Goal: Task Accomplishment & Management: Complete application form

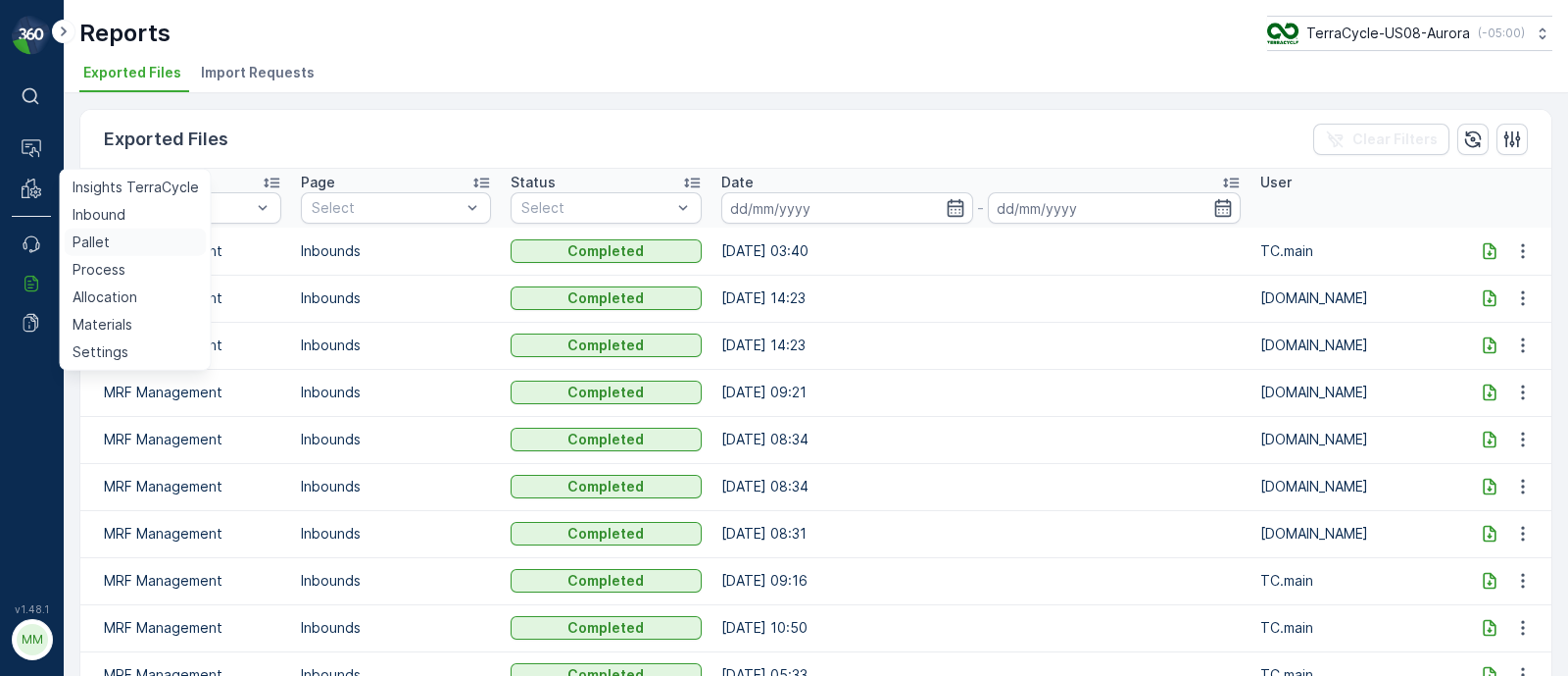
click at [99, 244] on p "Pallet" at bounding box center [91, 243] width 37 height 20
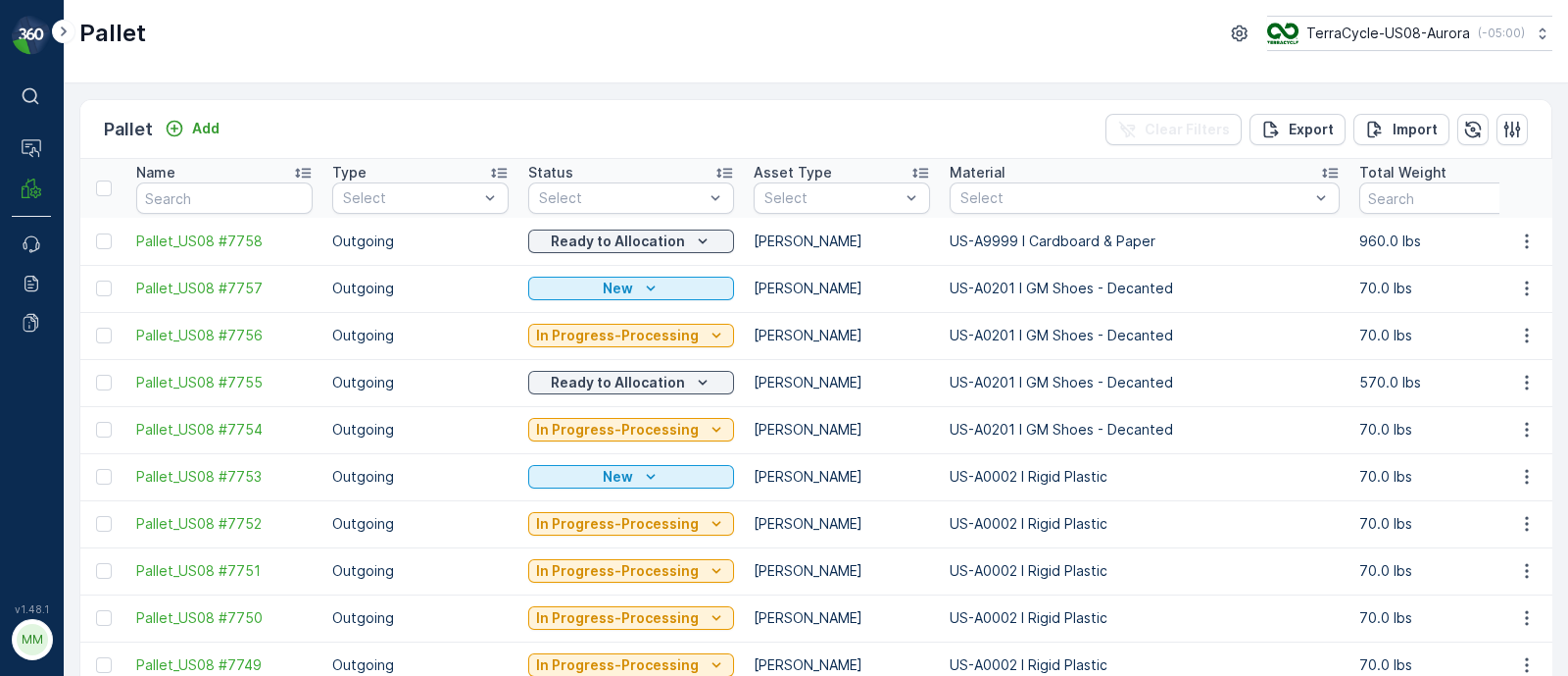
click at [166, 201] on input "text" at bounding box center [224, 198] width 177 height 31
type input "0"
drag, startPoint x: 162, startPoint y: 174, endPoint x: 164, endPoint y: 191, distance: 17.1
click at [156, 174] on p "Name" at bounding box center [155, 173] width 39 height 20
click at [162, 198] on input "0" at bounding box center [224, 198] width 177 height 31
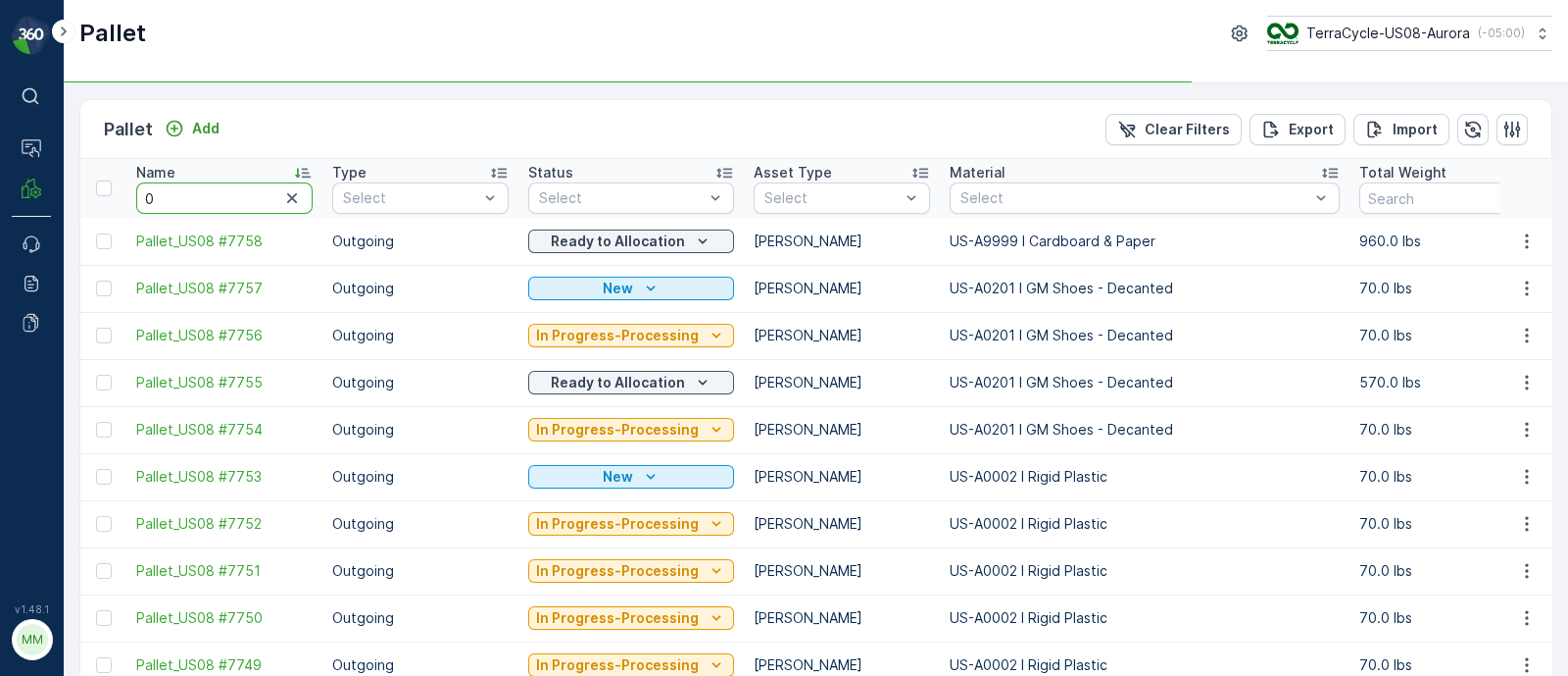
drag, startPoint x: 158, startPoint y: 199, endPoint x: 147, endPoint y: 198, distance: 11.0
click at [157, 199] on input "0" at bounding box center [224, 198] width 177 height 31
click at [980, 183] on div "Select" at bounding box center [1144, 198] width 390 height 31
click at [996, 192] on div at bounding box center [1134, 198] width 352 height 16
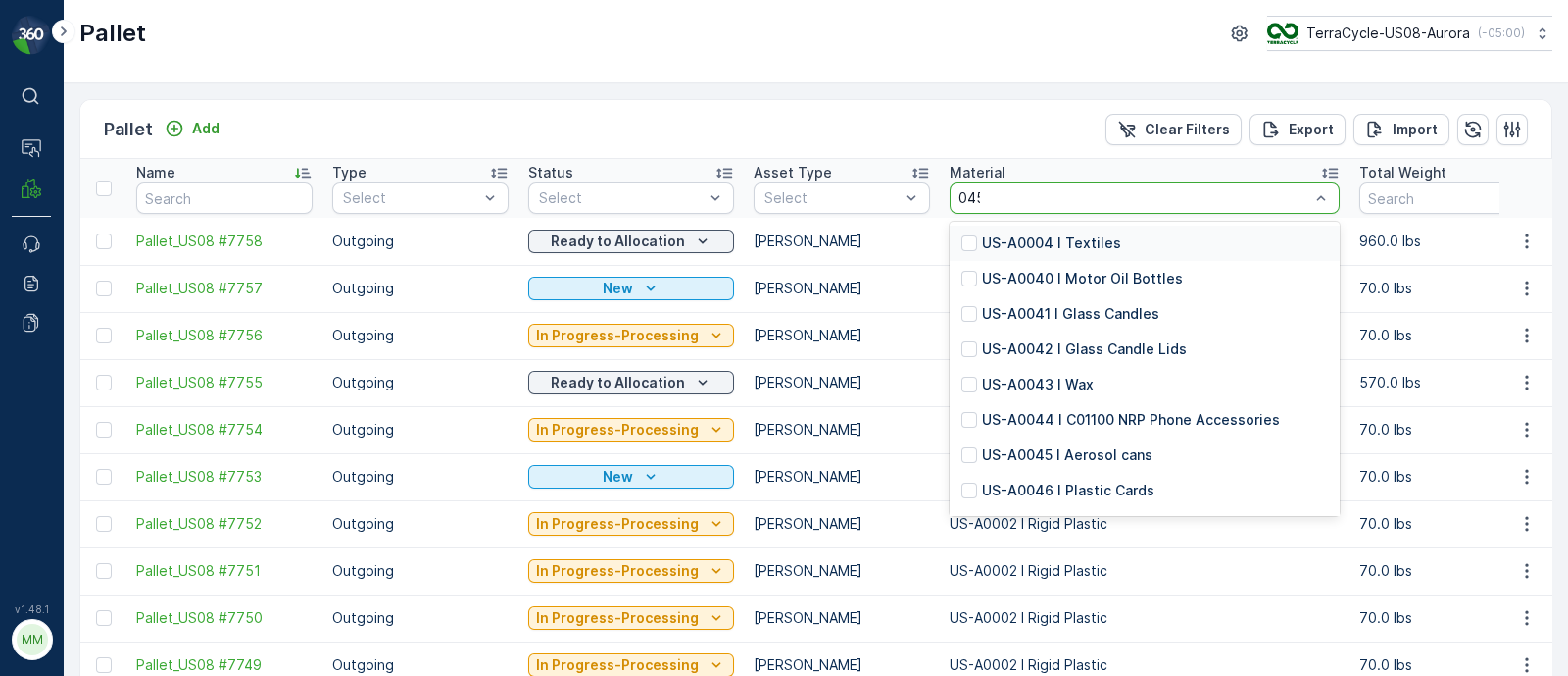
type input "0457"
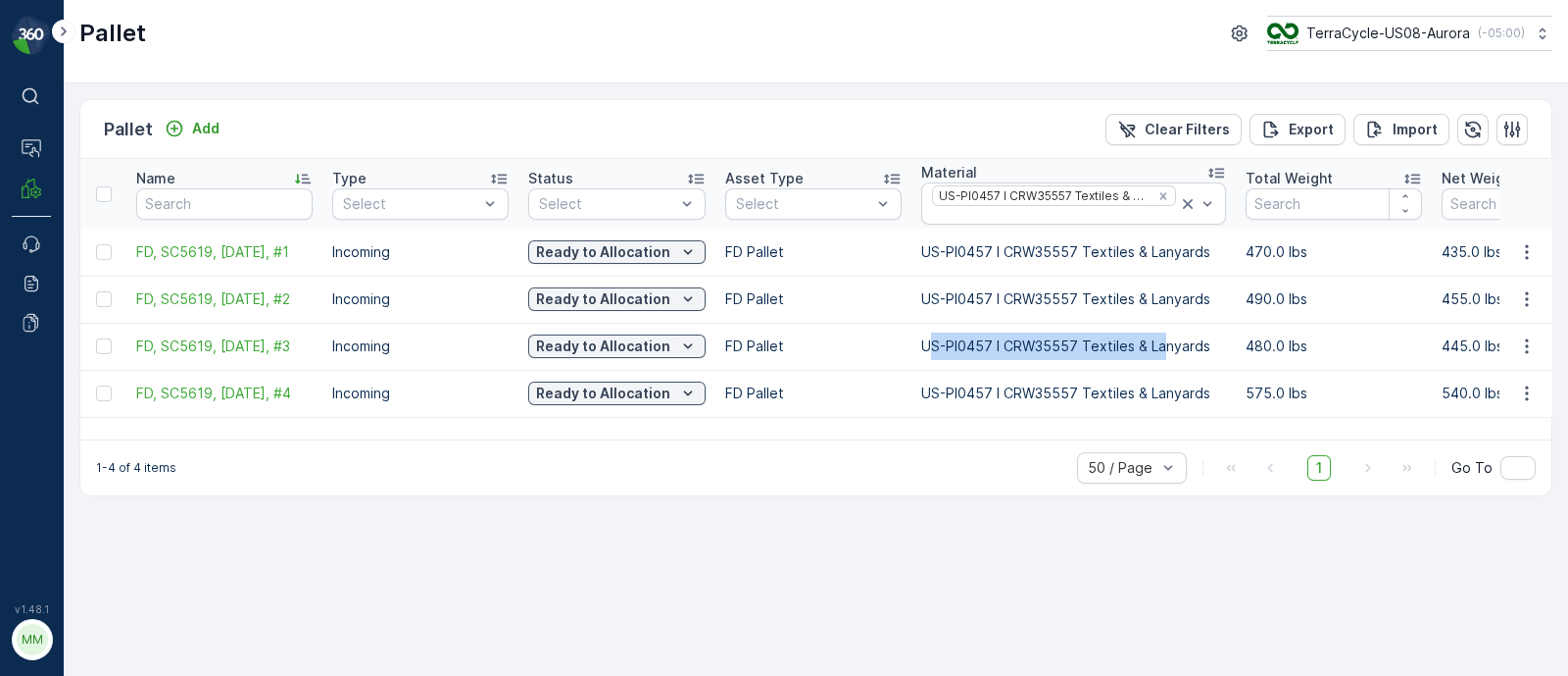
drag, startPoint x: 926, startPoint y: 343, endPoint x: 1161, endPoint y: 327, distance: 235.5
click at [1161, 327] on td "US-PI0457 I CRW35557 Textiles & Lanyards" at bounding box center [1073, 345] width 324 height 47
click at [1183, 323] on td "US-PI0457 I CRW35557 Textiles & Lanyards" at bounding box center [1073, 345] width 324 height 47
drag, startPoint x: 1213, startPoint y: 338, endPoint x: 933, endPoint y: 344, distance: 280.1
click at [933, 344] on td "US-PI0457 I CRW35557 Textiles & Lanyards" at bounding box center [1073, 345] width 324 height 47
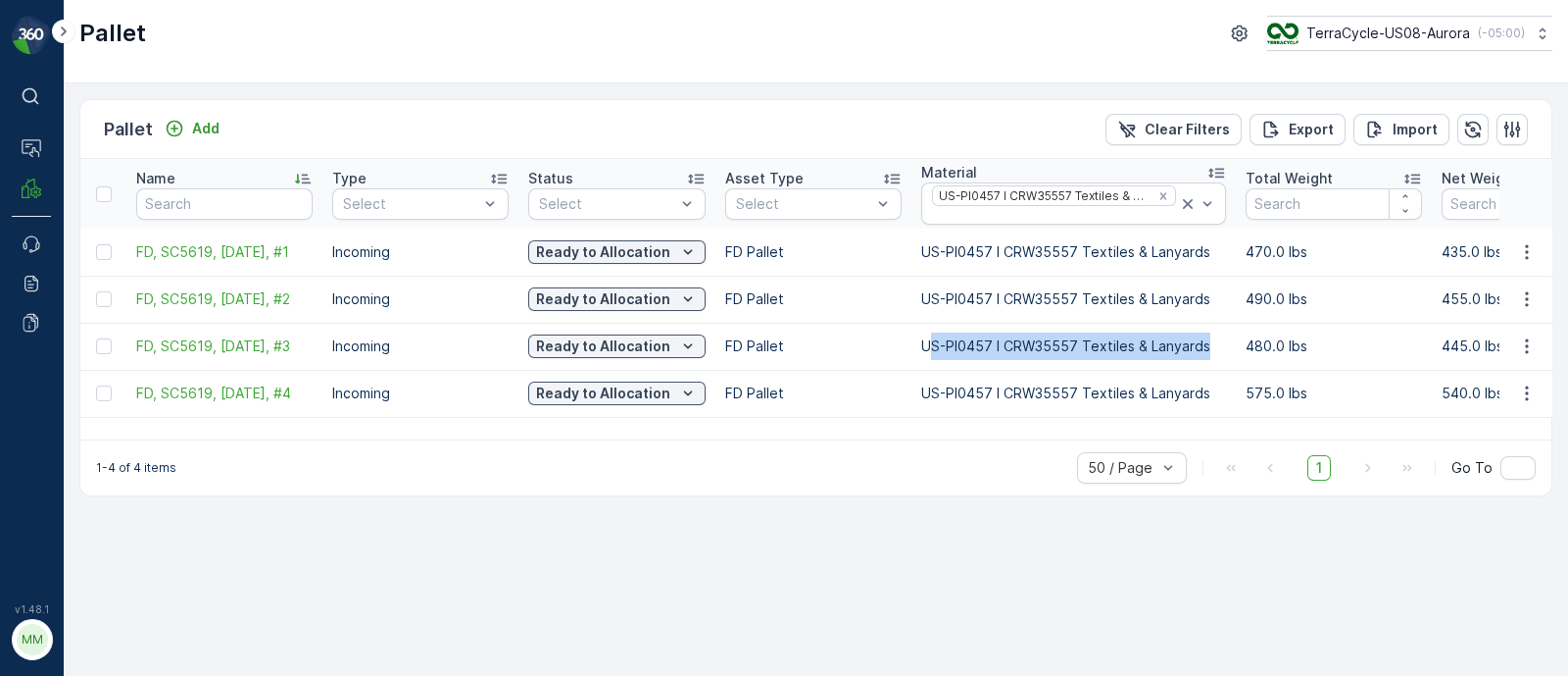
click at [941, 345] on td "US-PI0457 I CRW35557 Textiles & Lanyards" at bounding box center [1073, 345] width 324 height 47
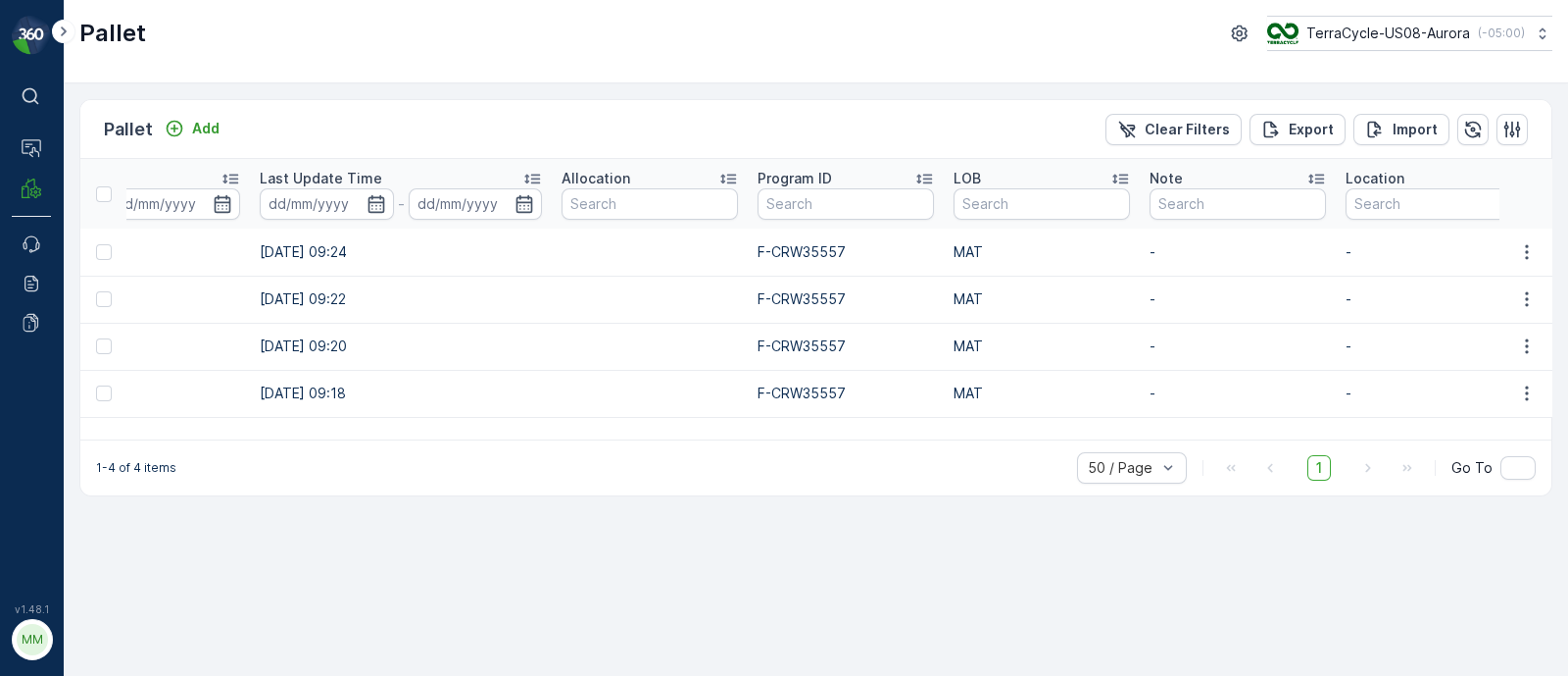
scroll to position [0, 2097]
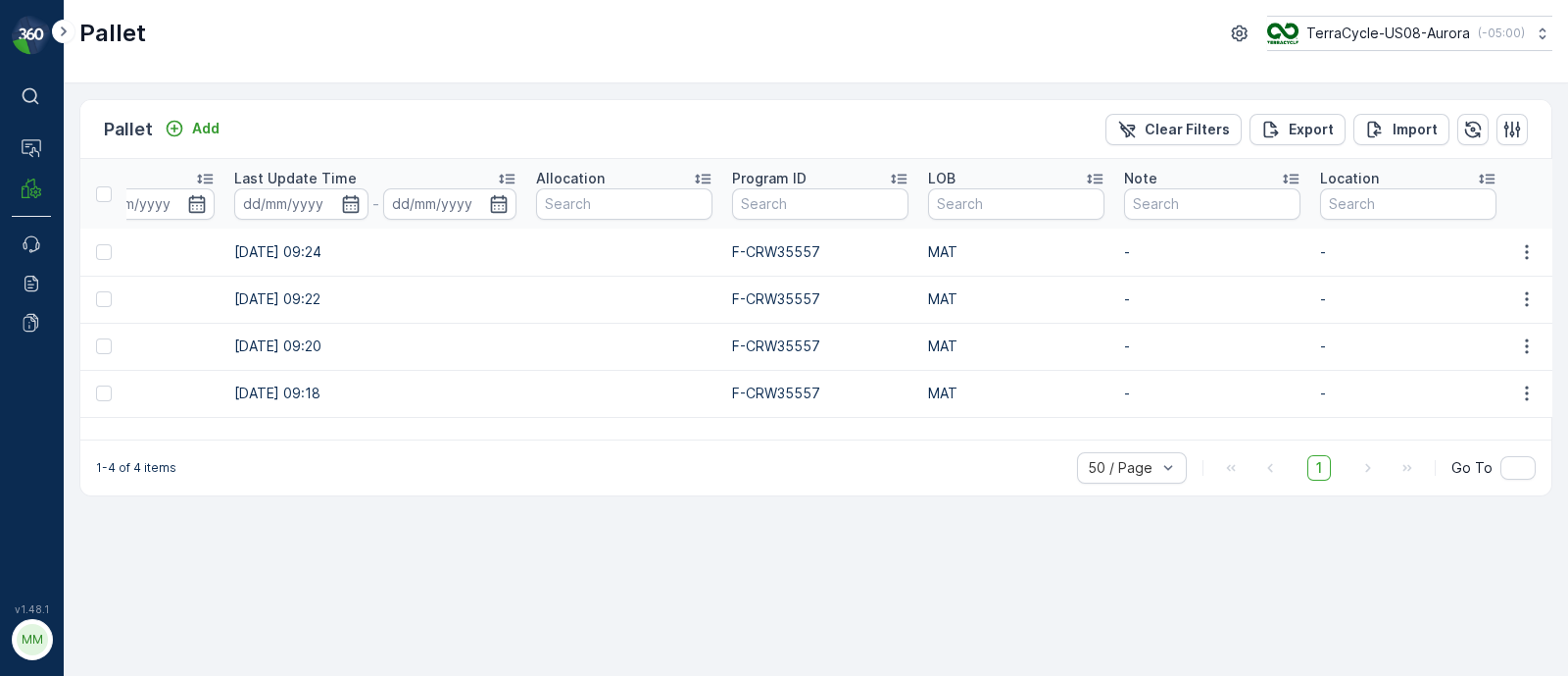
drag, startPoint x: 1548, startPoint y: 374, endPoint x: 484, endPoint y: 429, distance: 1065.4
click at [486, 430] on div "Name Type Select Status Select Asset Type Select Material US-PI0457 I CRW35557 …" at bounding box center [816, 299] width 1471 height 281
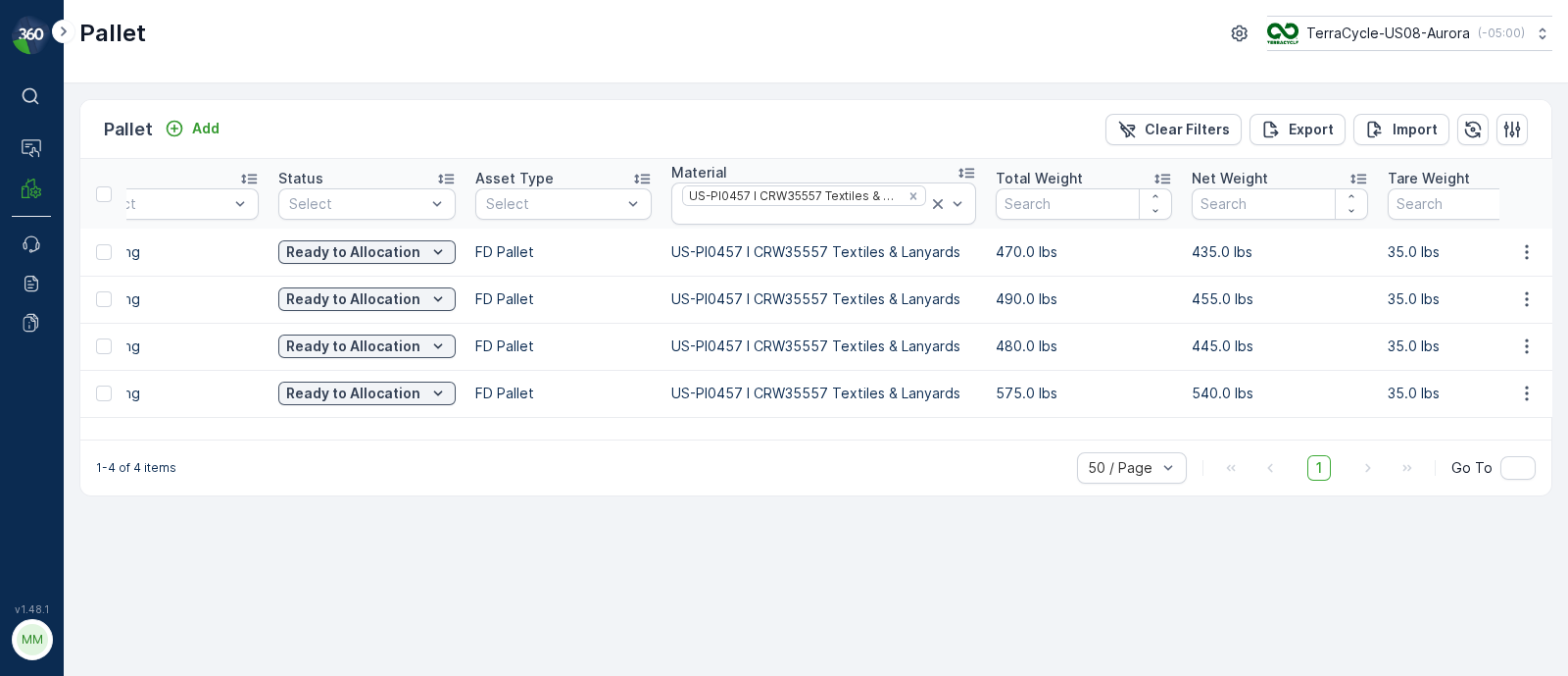
scroll to position [0, 0]
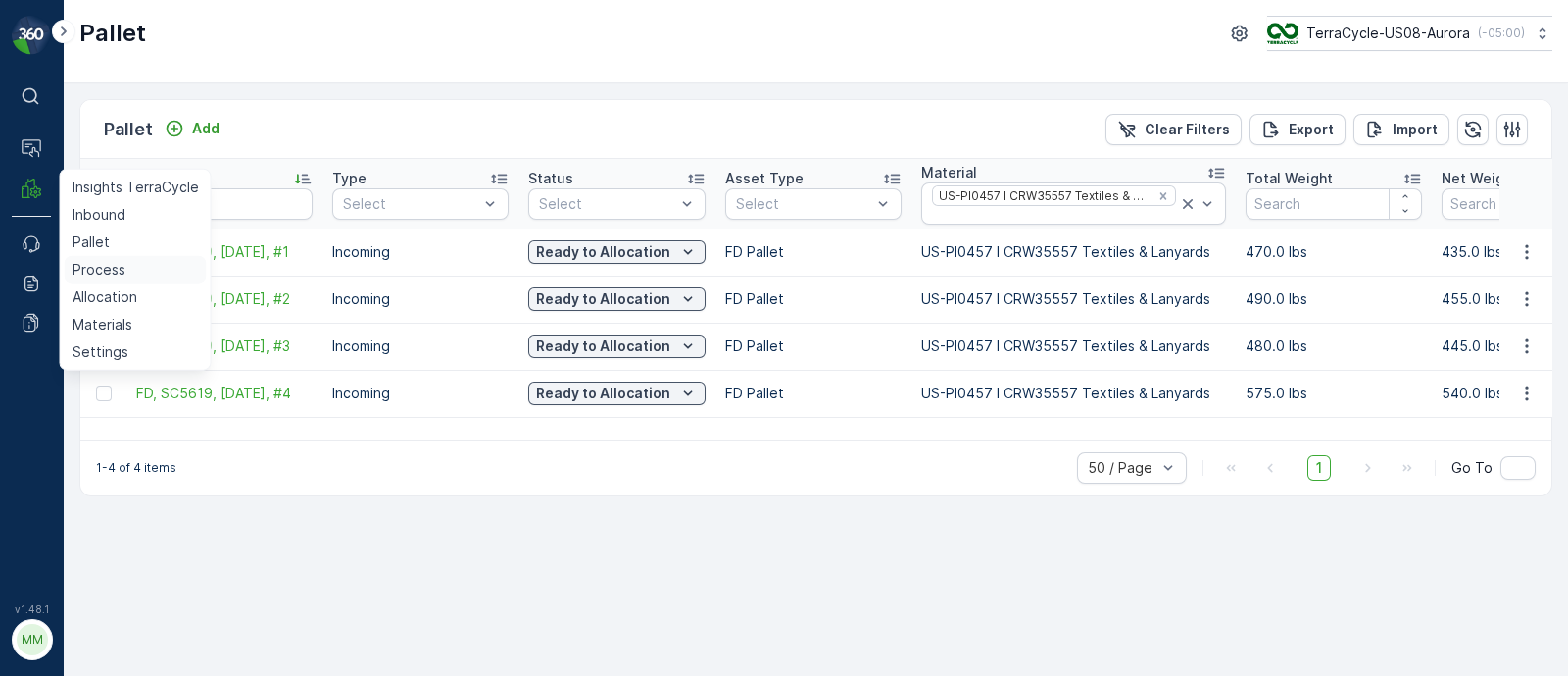
click at [88, 262] on p "Process" at bounding box center [99, 270] width 53 height 20
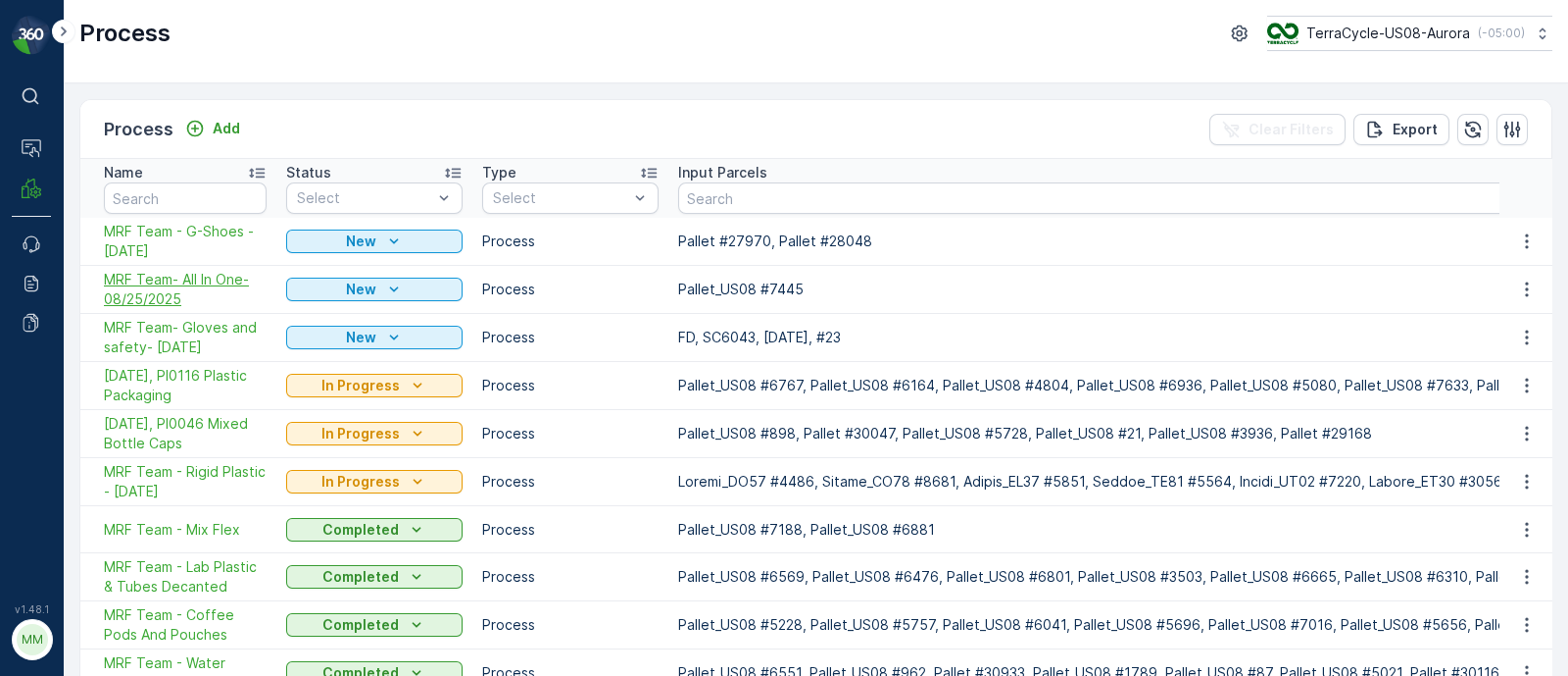
click at [151, 298] on span "MRF Team- All In One-08/25/2025" at bounding box center [185, 289] width 163 height 39
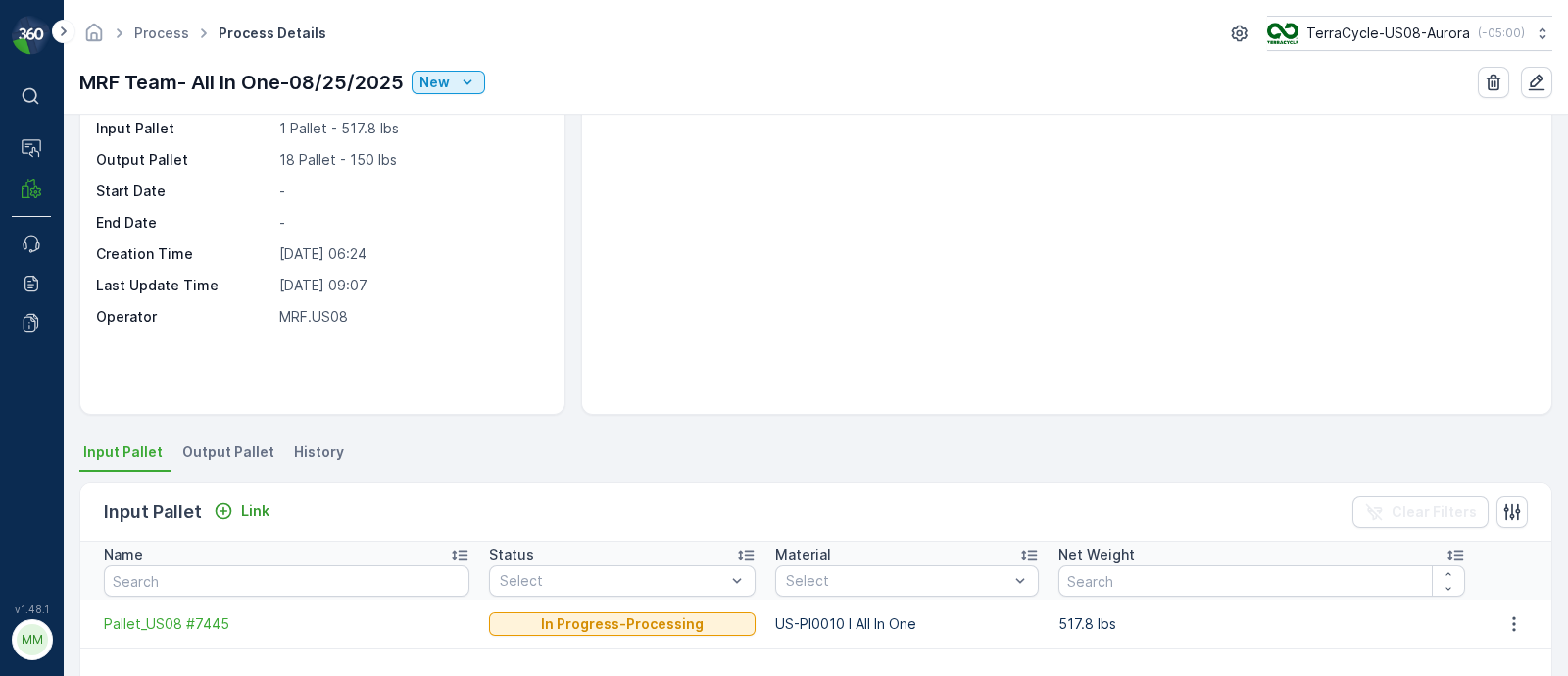
scroll to position [244, 0]
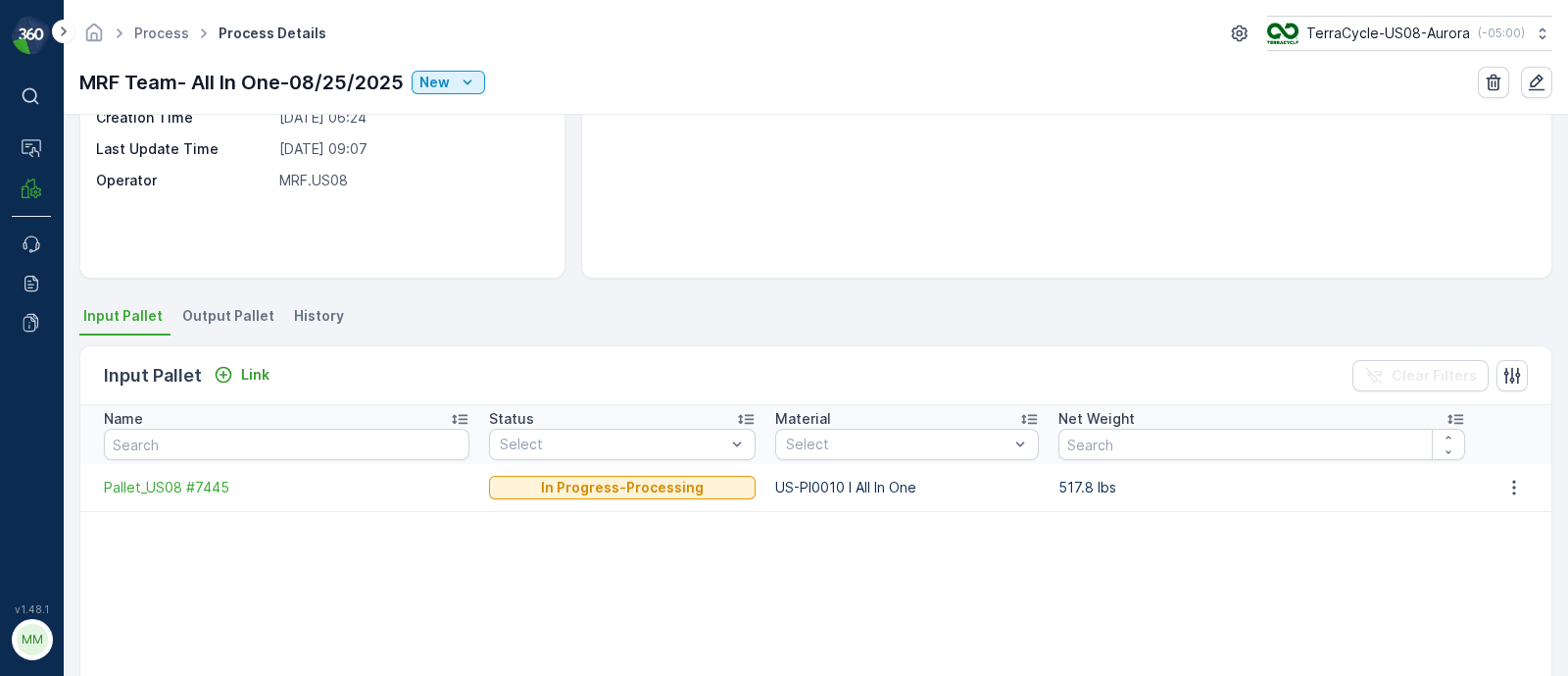
click at [221, 309] on span "Output Pallet" at bounding box center [229, 316] width 92 height 20
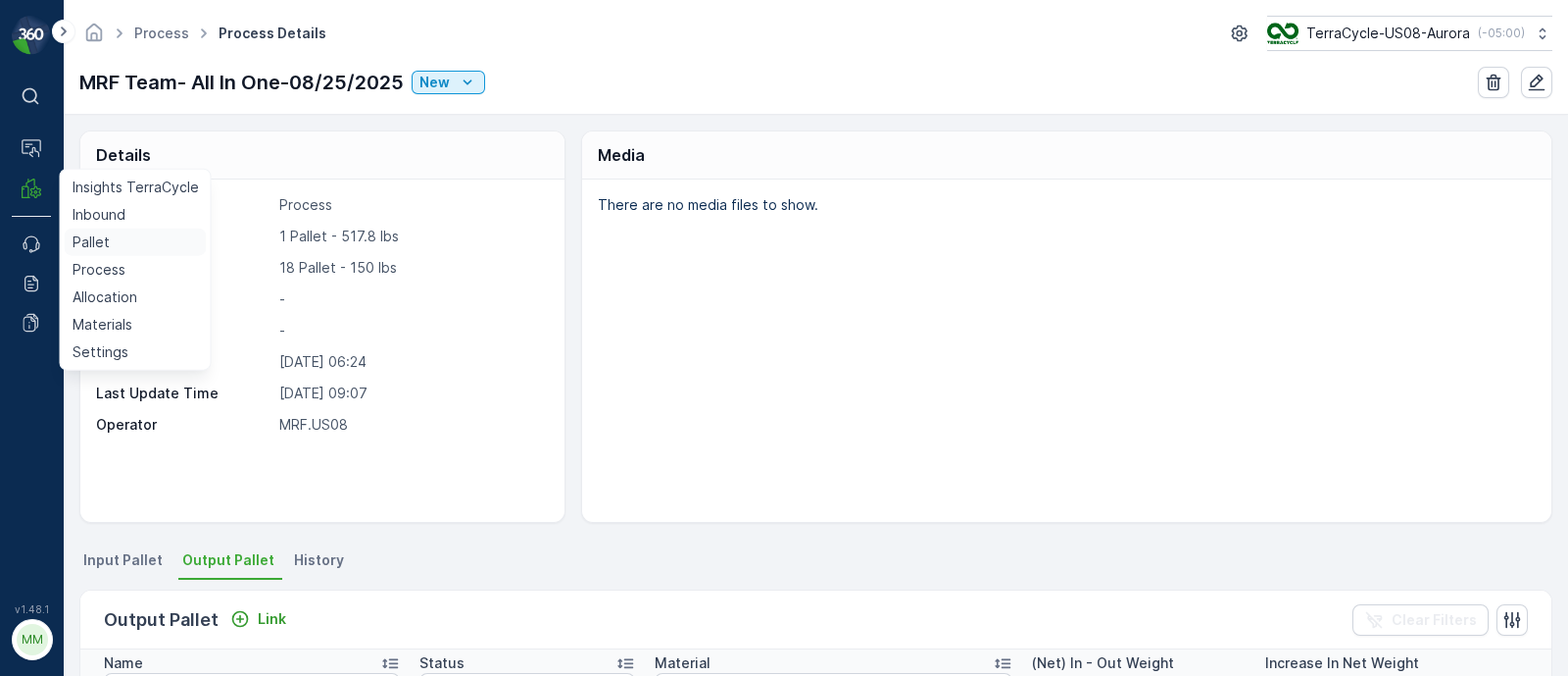
click at [93, 246] on p "Pallet" at bounding box center [91, 243] width 37 height 20
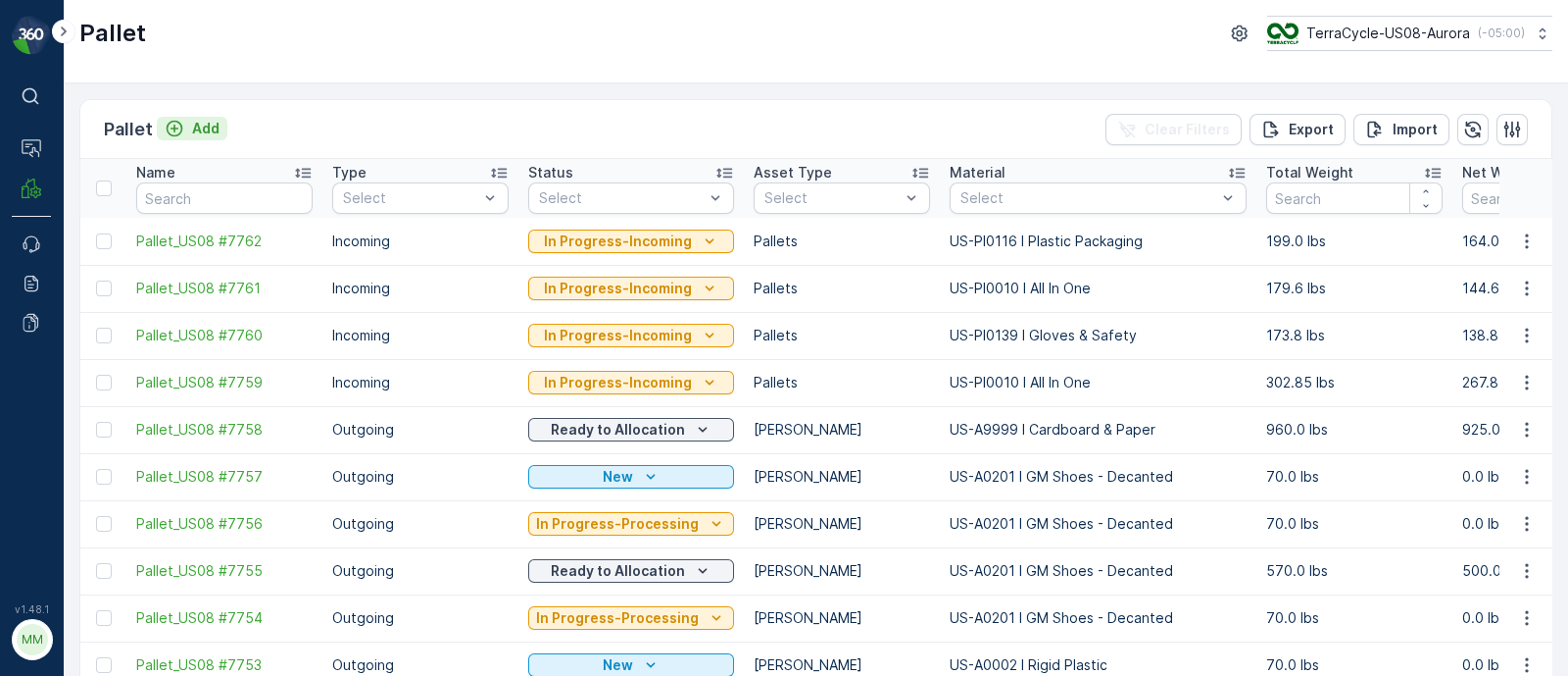
click at [192, 122] on p "Add" at bounding box center [205, 129] width 27 height 20
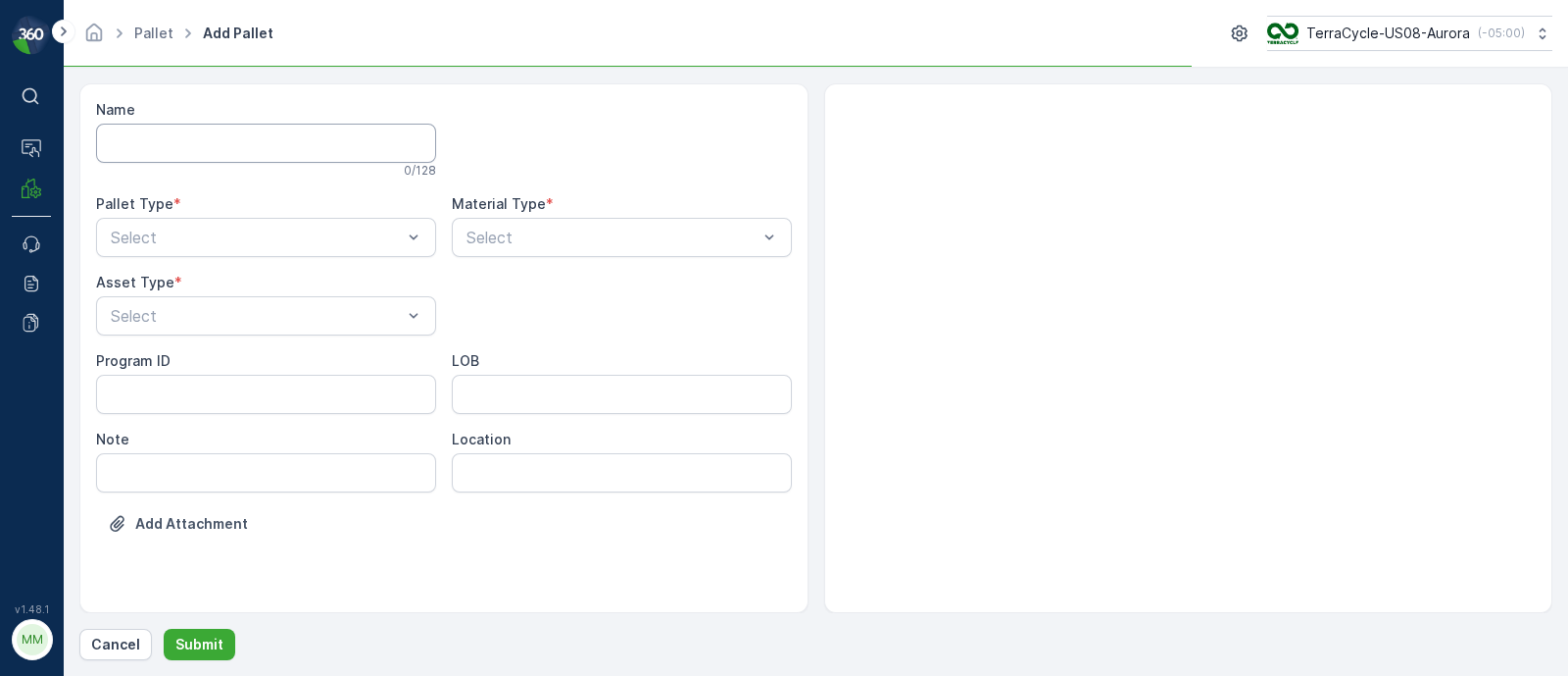
click at [181, 142] on input "Name" at bounding box center [265, 143] width 340 height 39
paste input "[URL][DOMAIN_NAME]"
type input "FD,"
click at [110, 656] on button "Cancel" at bounding box center [116, 643] width 73 height 31
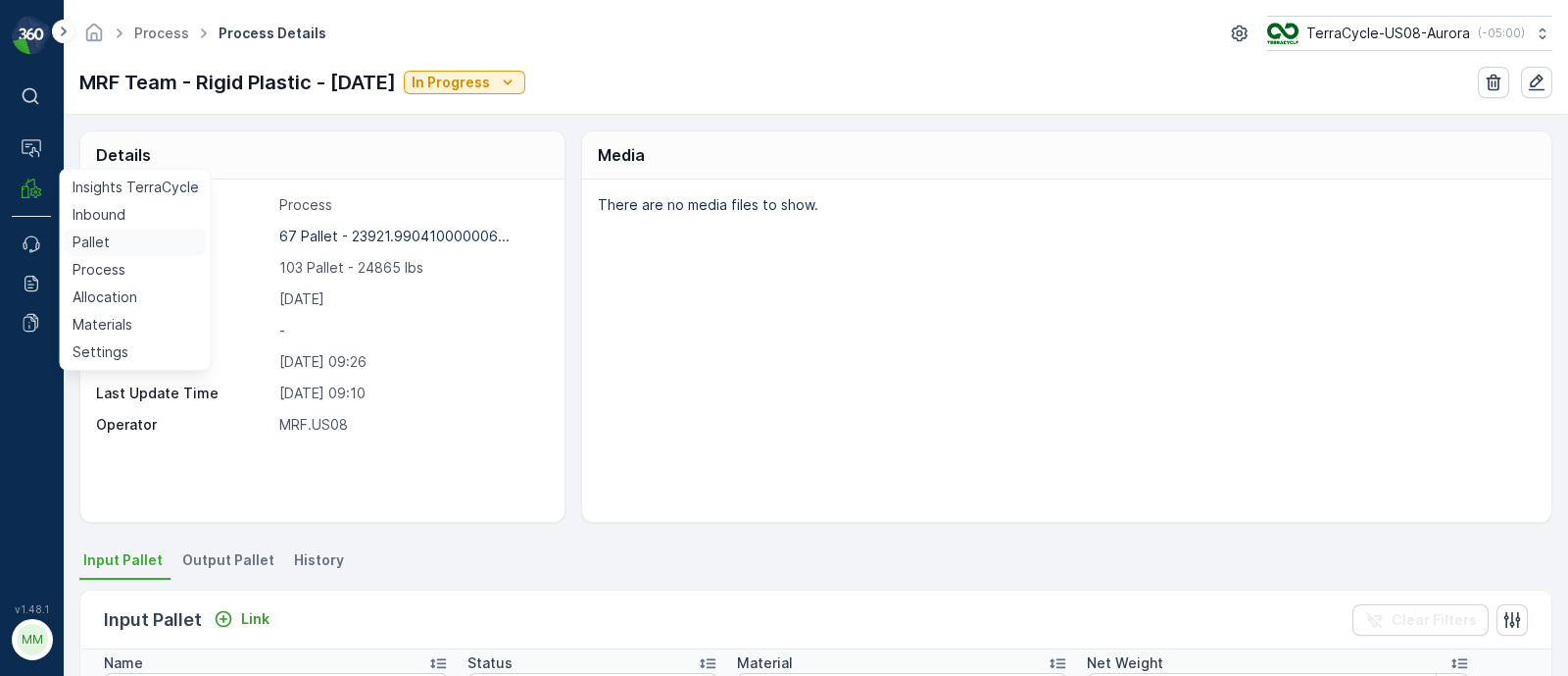
click at [94, 247] on p "Pallet" at bounding box center [91, 243] width 37 height 20
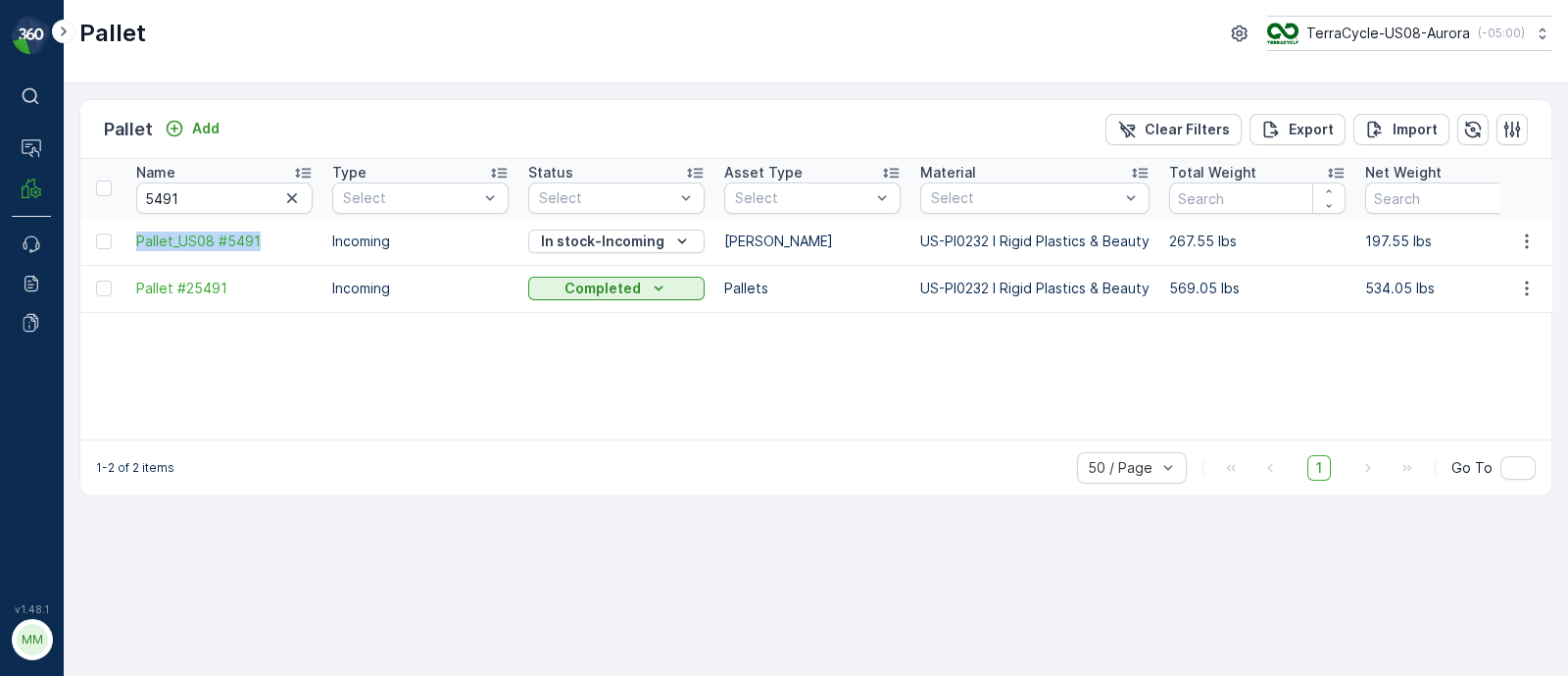
drag, startPoint x: 294, startPoint y: 194, endPoint x: 284, endPoint y: 189, distance: 11.2
click at [294, 195] on icon "button" at bounding box center [292, 199] width 20 height 20
click at [207, 135] on p "Add" at bounding box center [205, 129] width 27 height 20
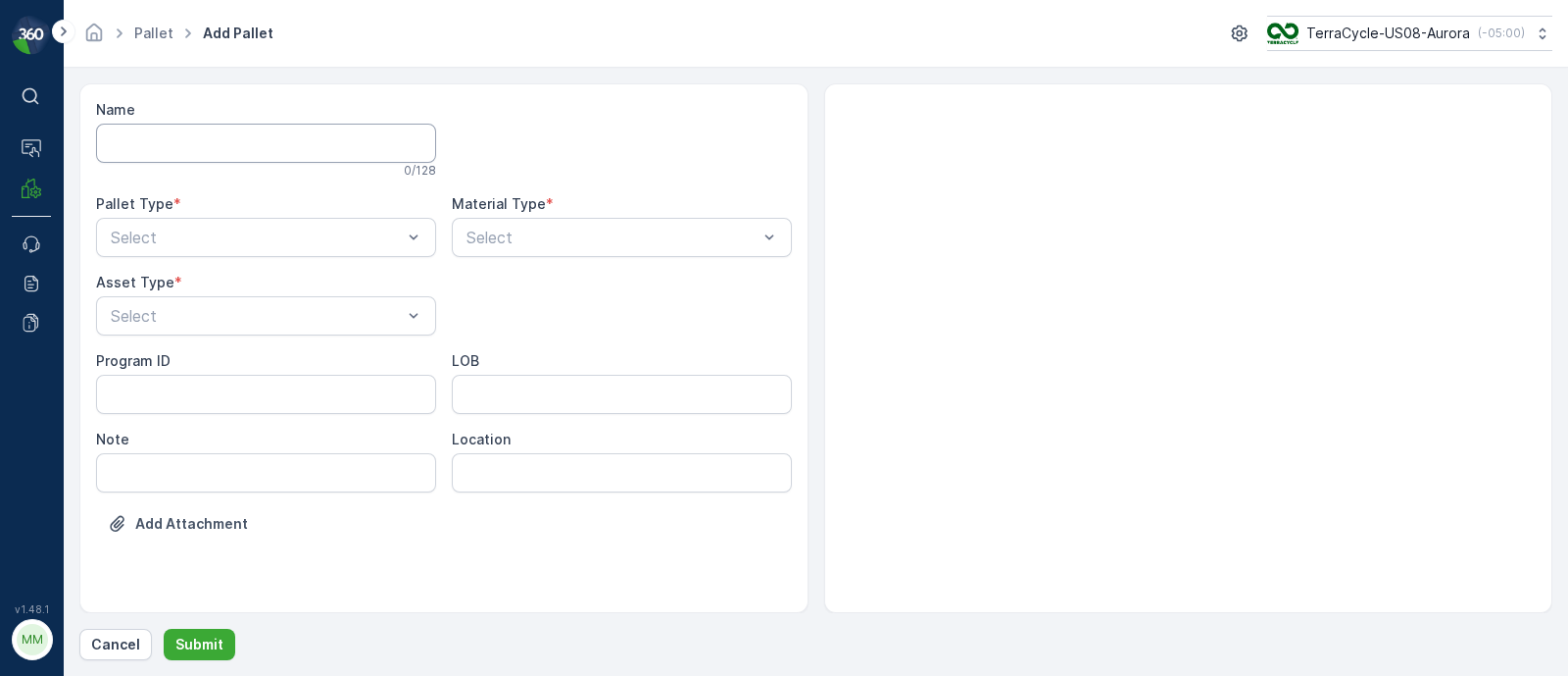
click at [223, 149] on input "Name" at bounding box center [265, 143] width 340 height 39
paste input "R147761415"
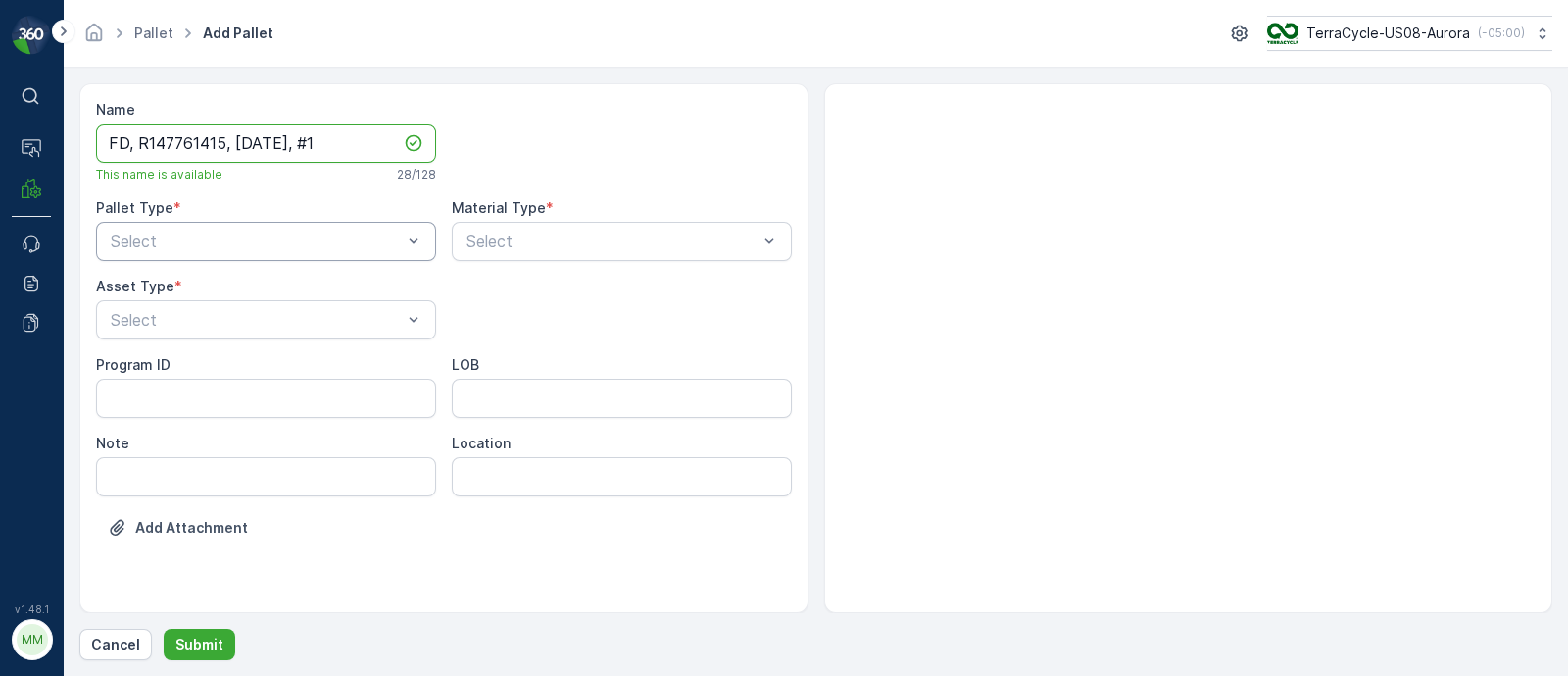
type input "FD, R147761415, 08/25/25, #1"
click at [224, 233] on div at bounding box center [257, 242] width 295 height 18
click at [187, 233] on div at bounding box center [257, 242] width 295 height 18
click at [181, 281] on div "Incoming" at bounding box center [265, 290] width 316 height 18
click at [152, 316] on div at bounding box center [257, 320] width 295 height 18
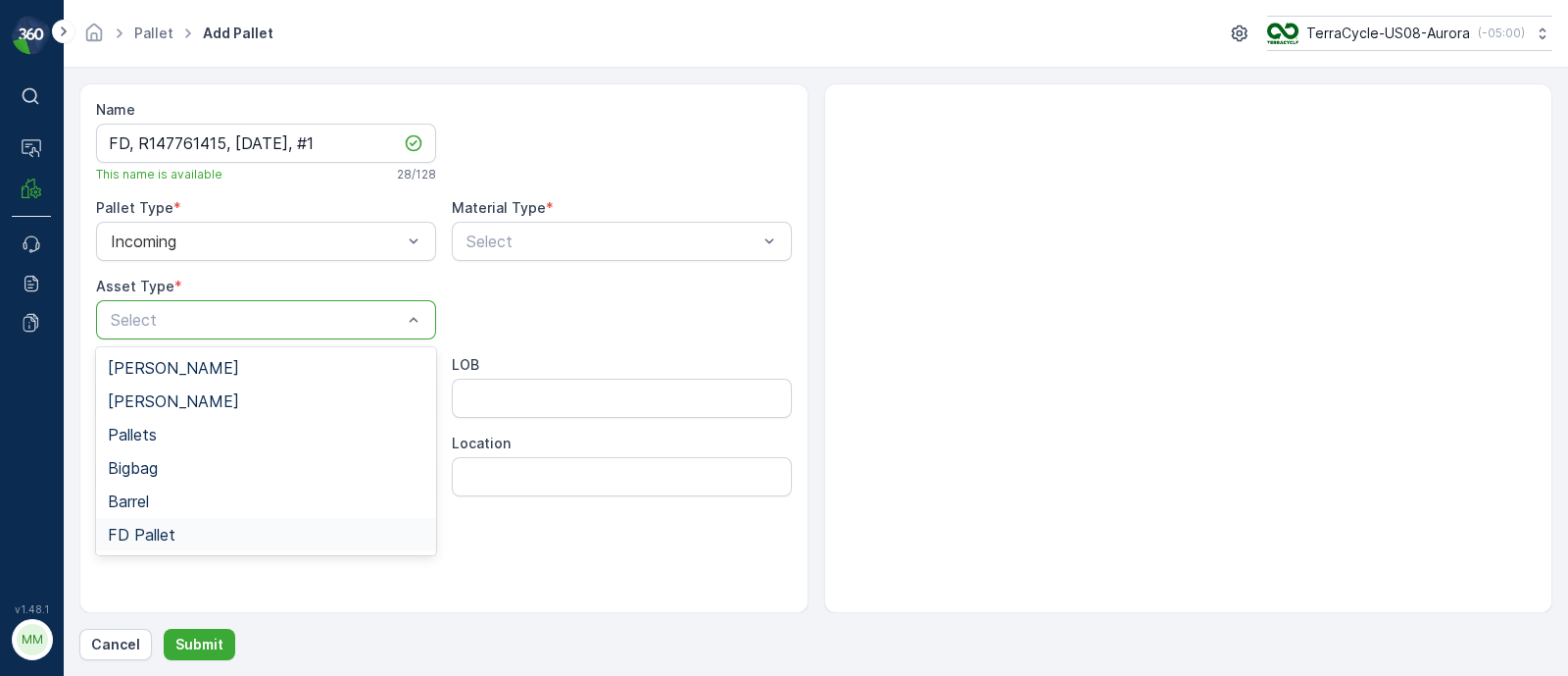
click at [125, 539] on span "FD Pallet" at bounding box center [142, 534] width 68 height 18
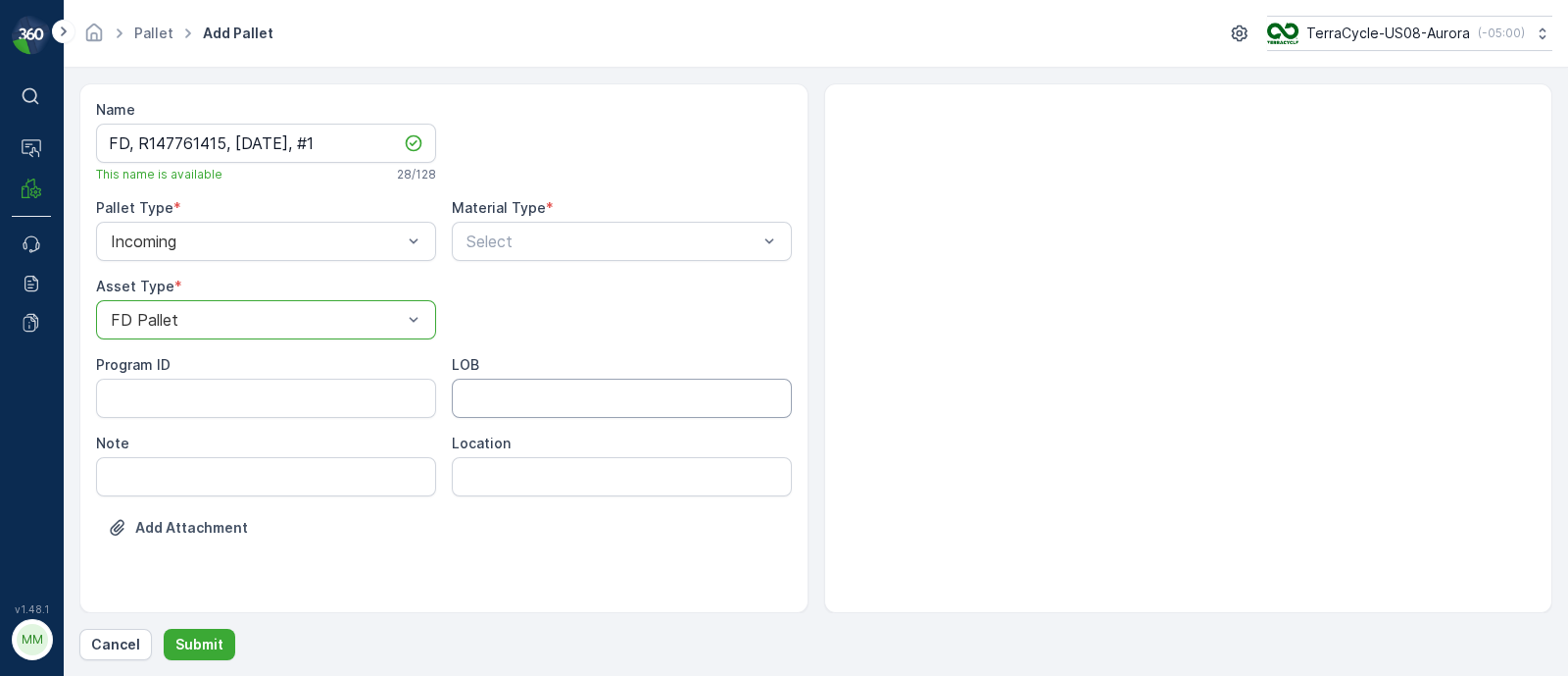
click at [490, 385] on input "LOB" at bounding box center [622, 397] width 340 height 39
type input "MAT"
click at [201, 375] on div "Program ID" at bounding box center [265, 385] width 340 height 63
drag, startPoint x: 211, startPoint y: 387, endPoint x: 220, endPoint y: 376, distance: 14.2
click at [212, 388] on ID "Program ID" at bounding box center [265, 397] width 340 height 39
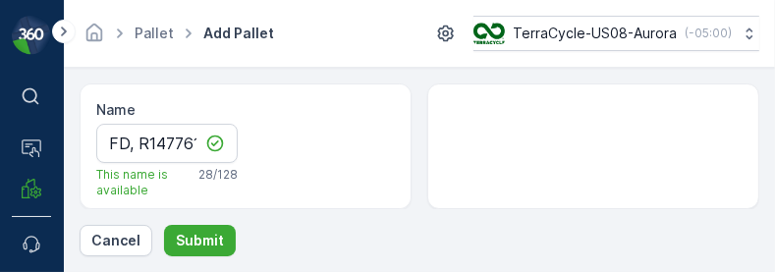
click at [554, 79] on form "Name FD, R147761415, 08/25/25, #1 This name is available 28 / 128 Pallet Type *…" at bounding box center [419, 170] width 711 height 204
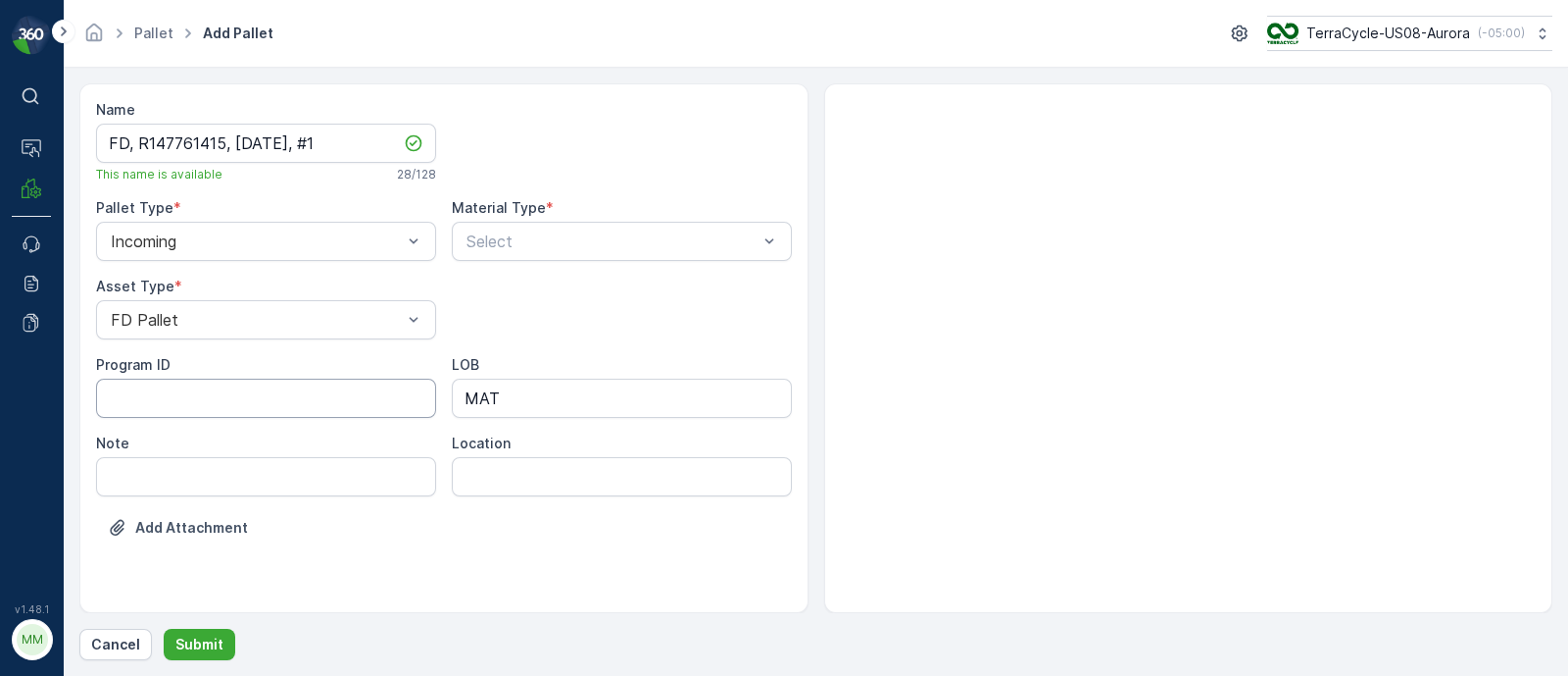
click at [284, 400] on ID "Program ID" at bounding box center [265, 397] width 340 height 39
paste ID "ZWP-0017"
type ID "ZWP-0017"
click at [520, 238] on div at bounding box center [612, 242] width 295 height 18
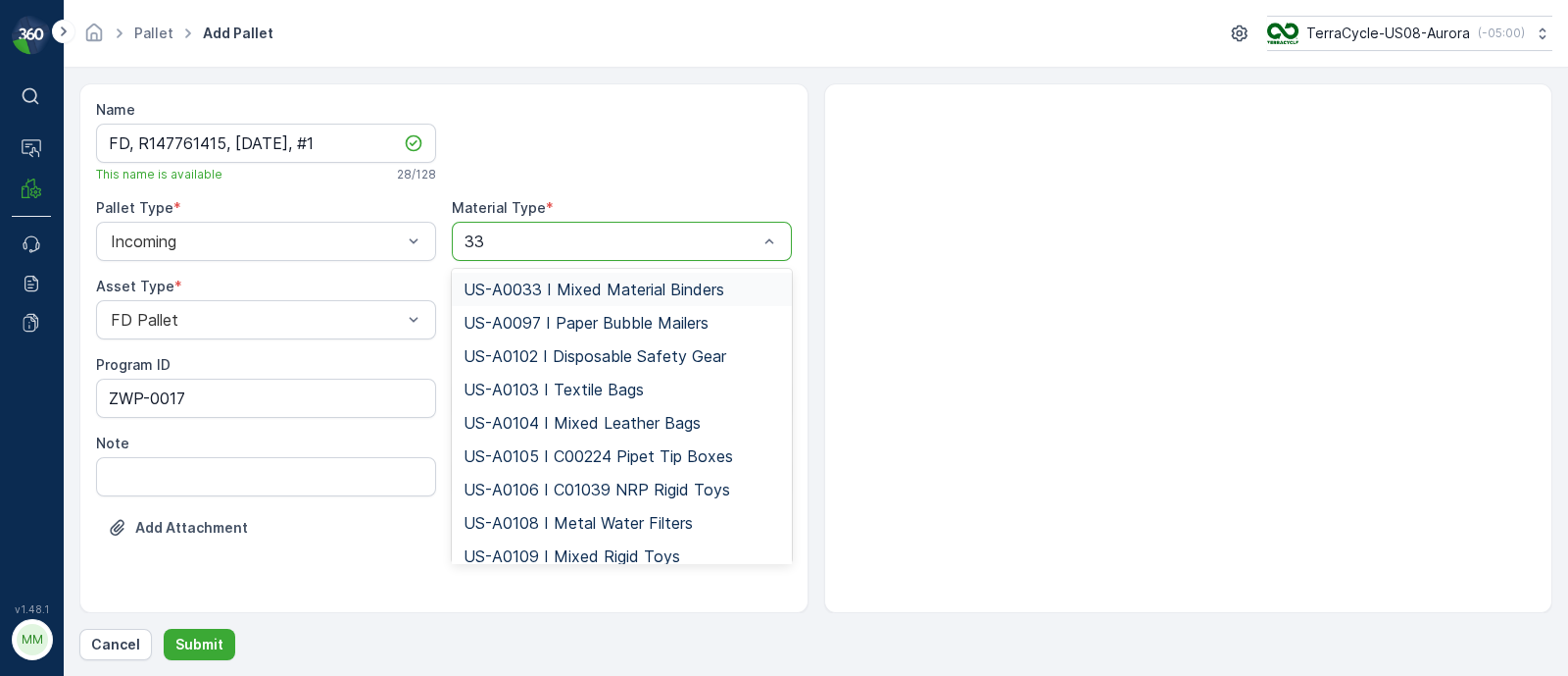
type input "339"
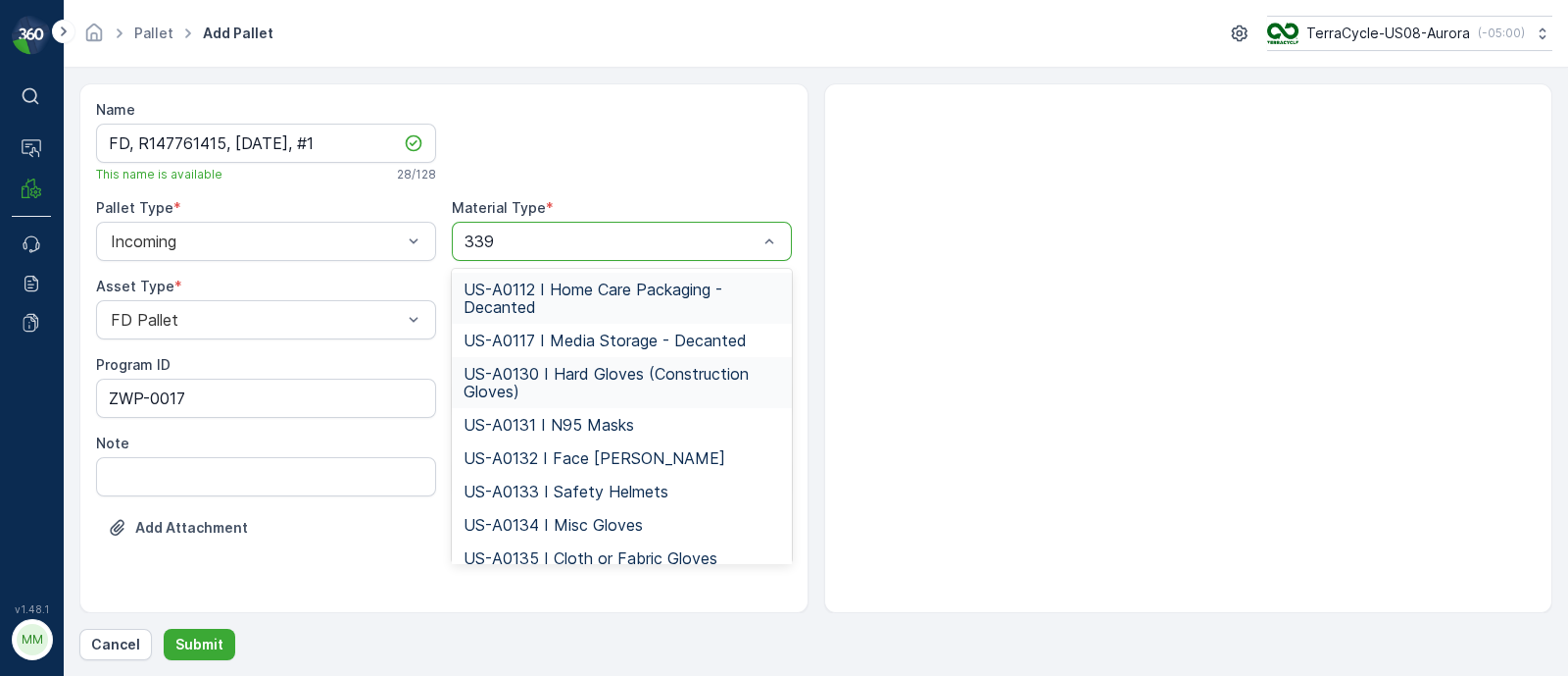
scroll to position [184, 0]
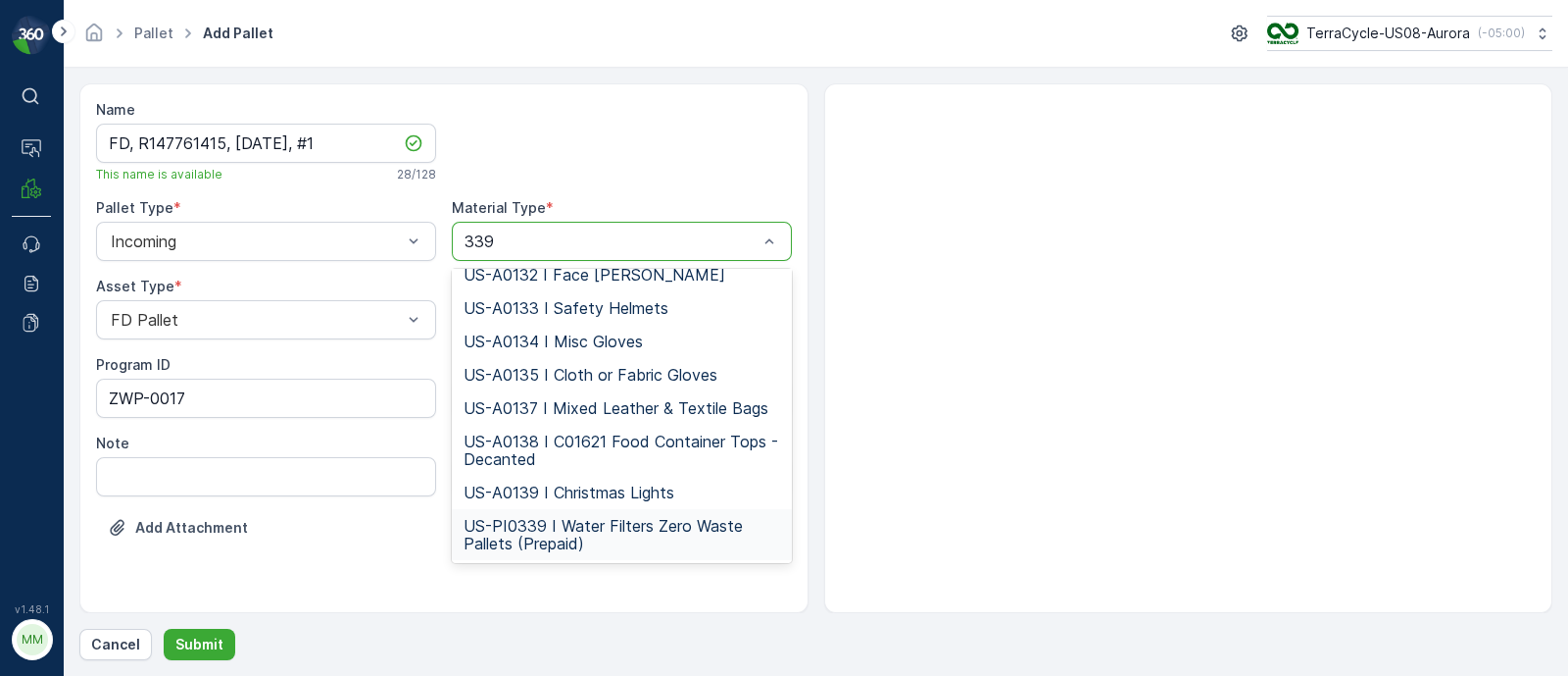
click at [570, 525] on span "US-PI0339 I Water Filters Zero Waste Pallets (Prepaid)" at bounding box center [621, 533] width 316 height 35
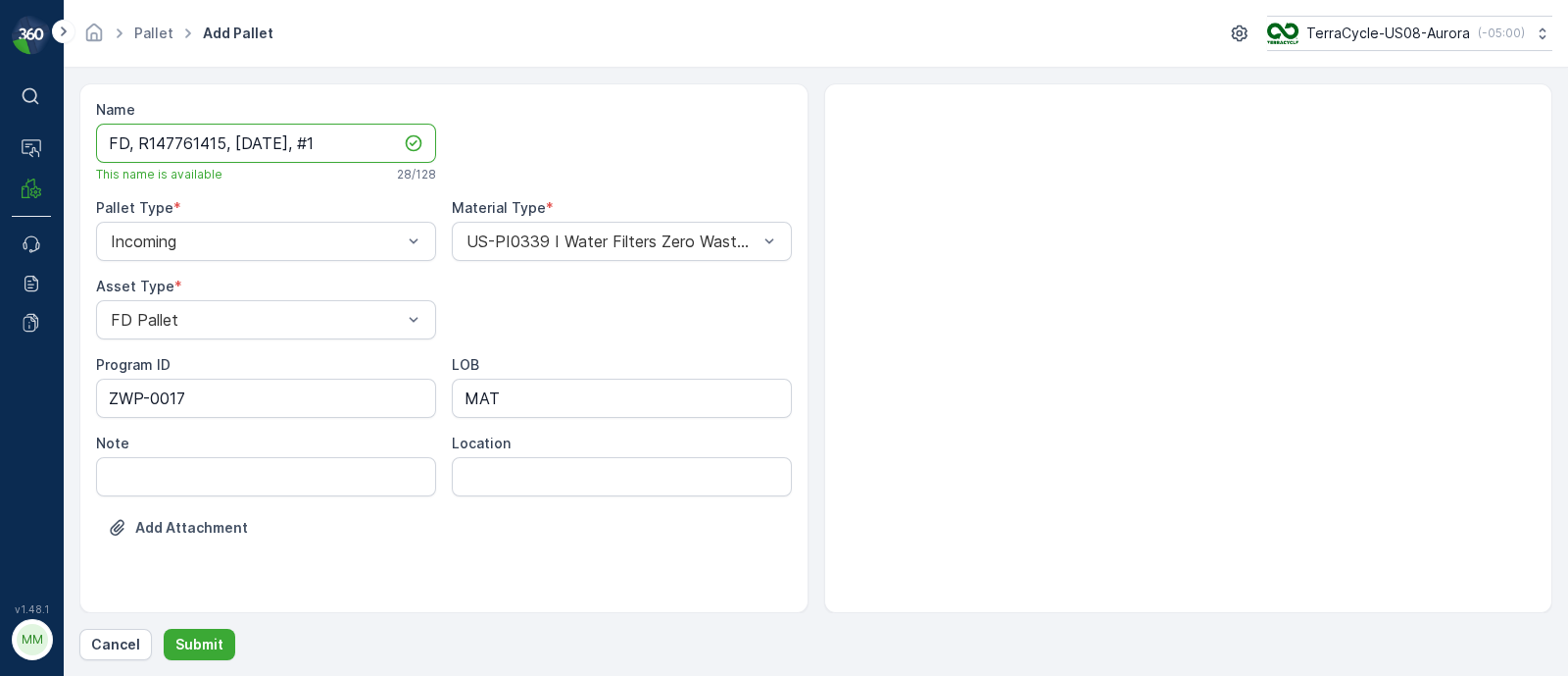
drag, startPoint x: 346, startPoint y: 135, endPoint x: 100, endPoint y: 130, distance: 246.1
click at [100, 130] on input "FD, R147761415, 08/25/25, #1" at bounding box center [265, 143] width 340 height 39
click at [214, 639] on p "Submit" at bounding box center [200, 644] width 48 height 20
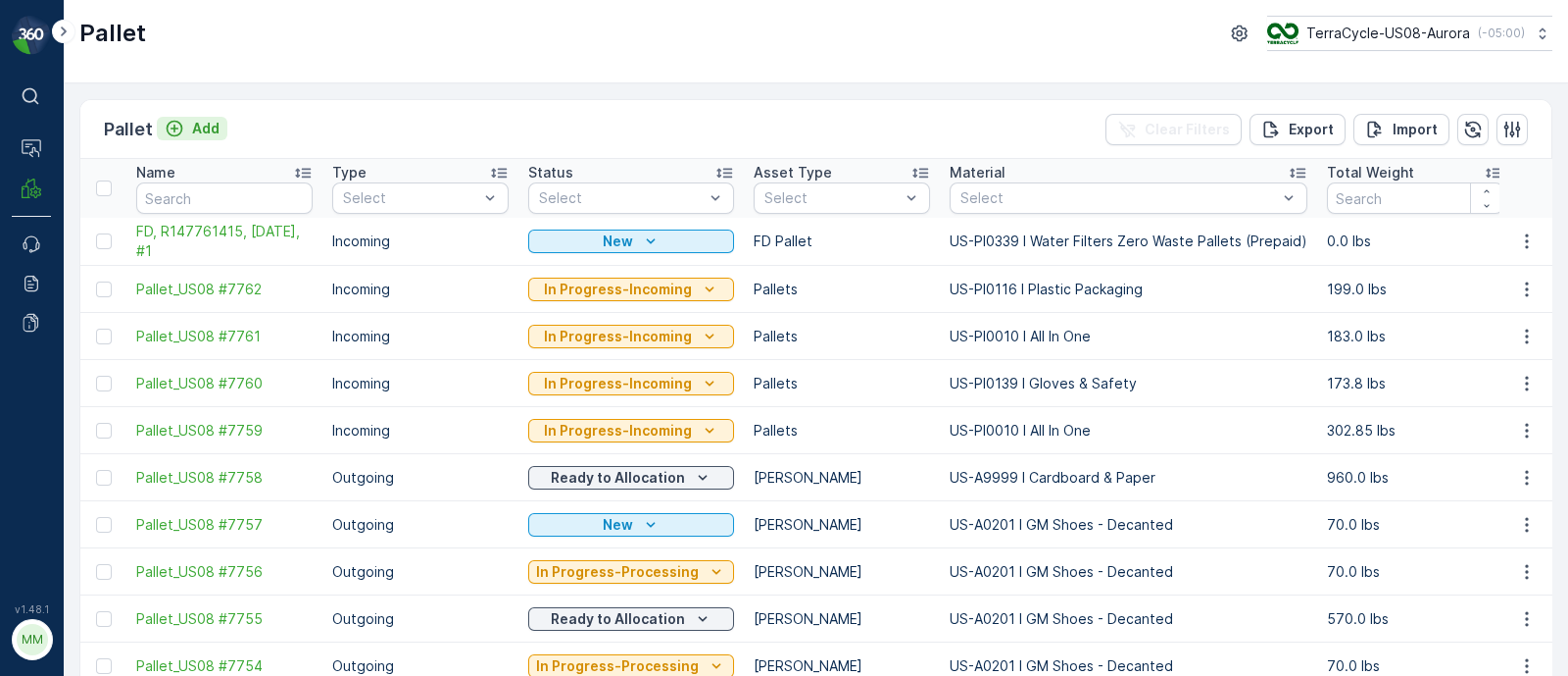
click at [201, 119] on p "Add" at bounding box center [205, 129] width 27 height 20
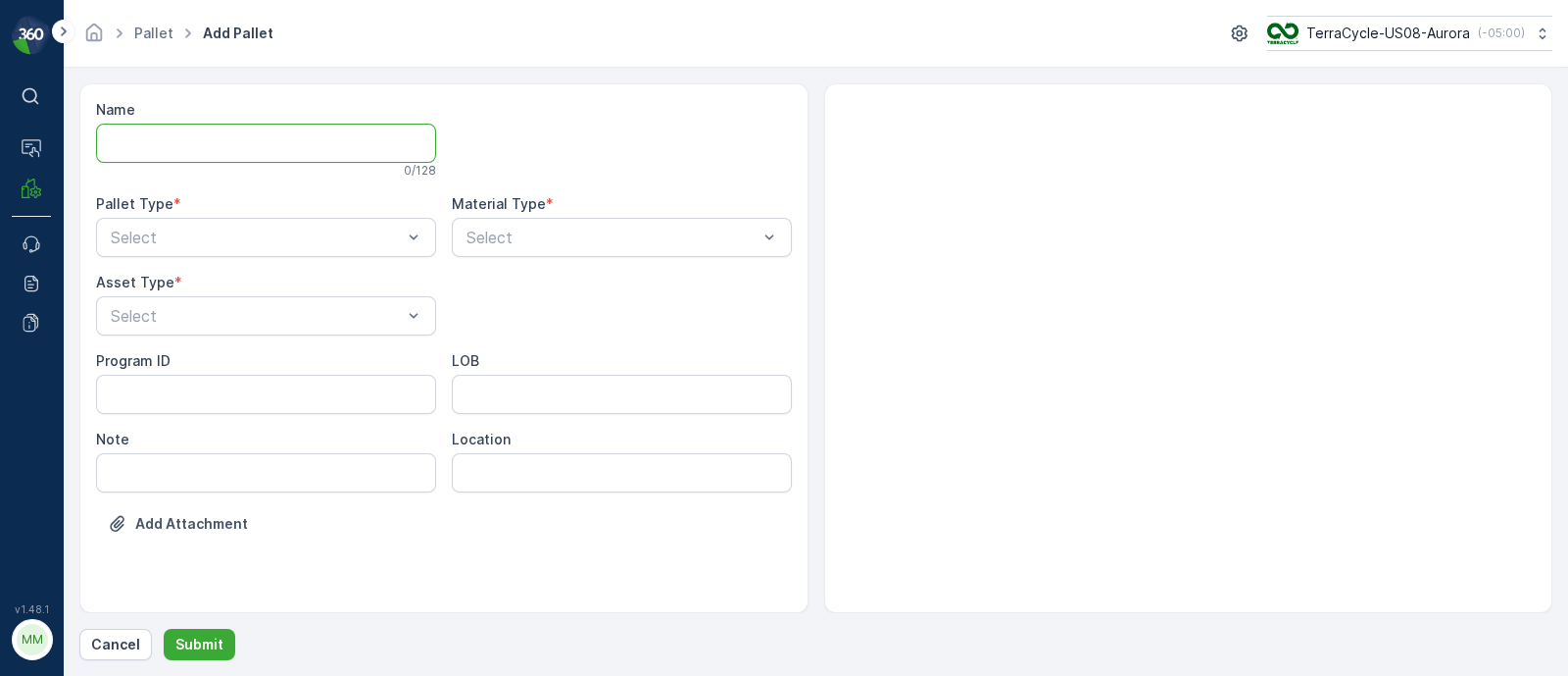
click at [284, 153] on input "Name" at bounding box center [265, 143] width 340 height 39
paste input "SC7489"
click at [250, 140] on input "FD, SC7489," at bounding box center [265, 143] width 340 height 39
paste input "09/02/25"
type input "FD, SC7489, 09/02/25, #1"
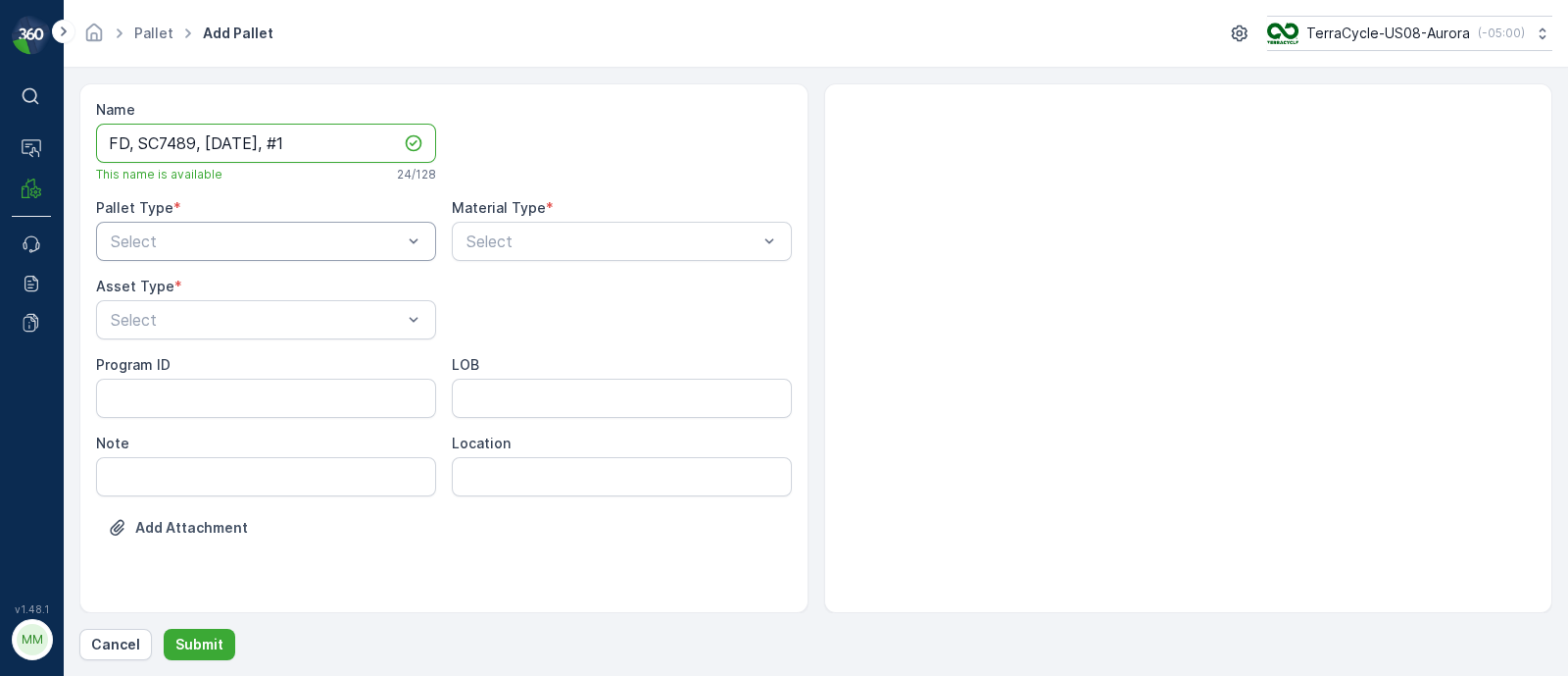
click at [171, 245] on div at bounding box center [257, 242] width 295 height 18
click at [174, 293] on span "Incoming" at bounding box center [141, 290] width 66 height 18
click at [177, 316] on div at bounding box center [257, 320] width 295 height 18
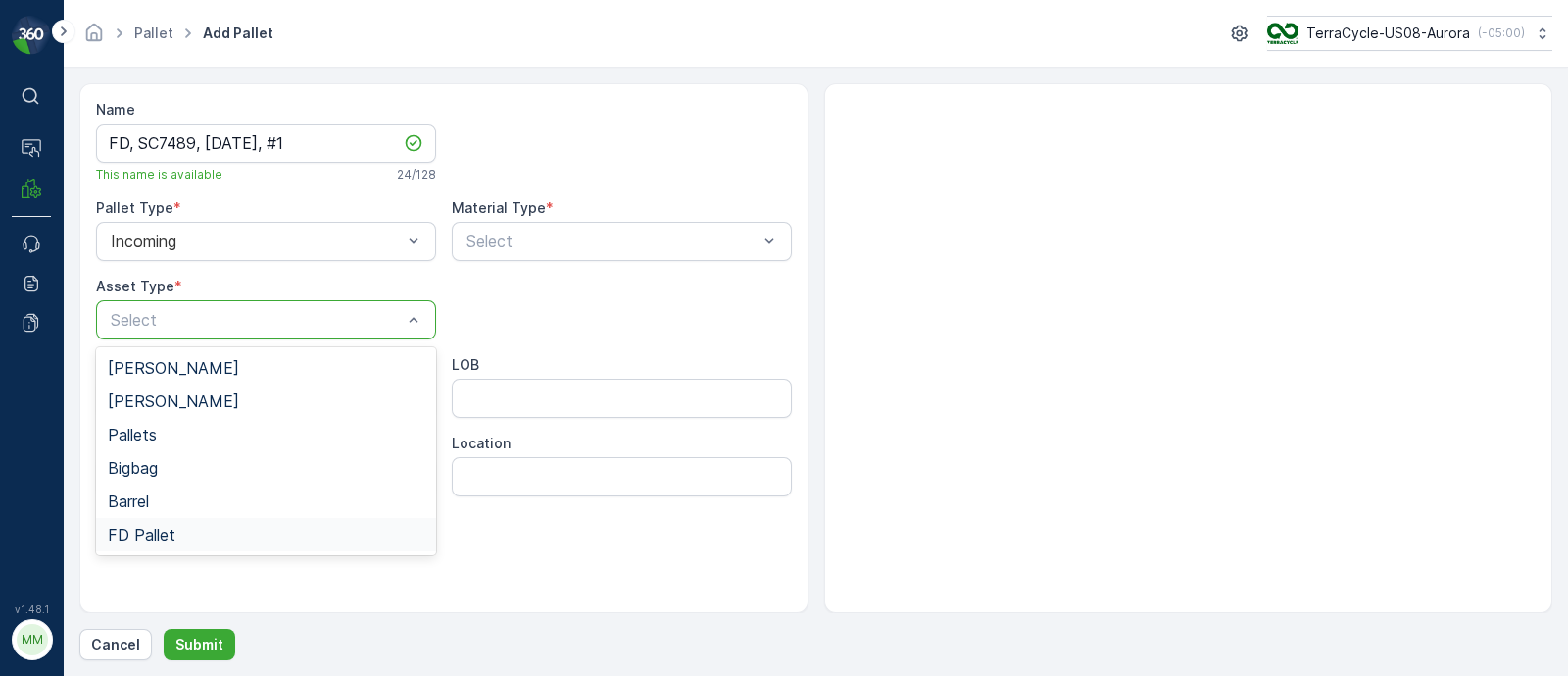
click at [178, 534] on div "FD Pallet" at bounding box center [265, 534] width 316 height 18
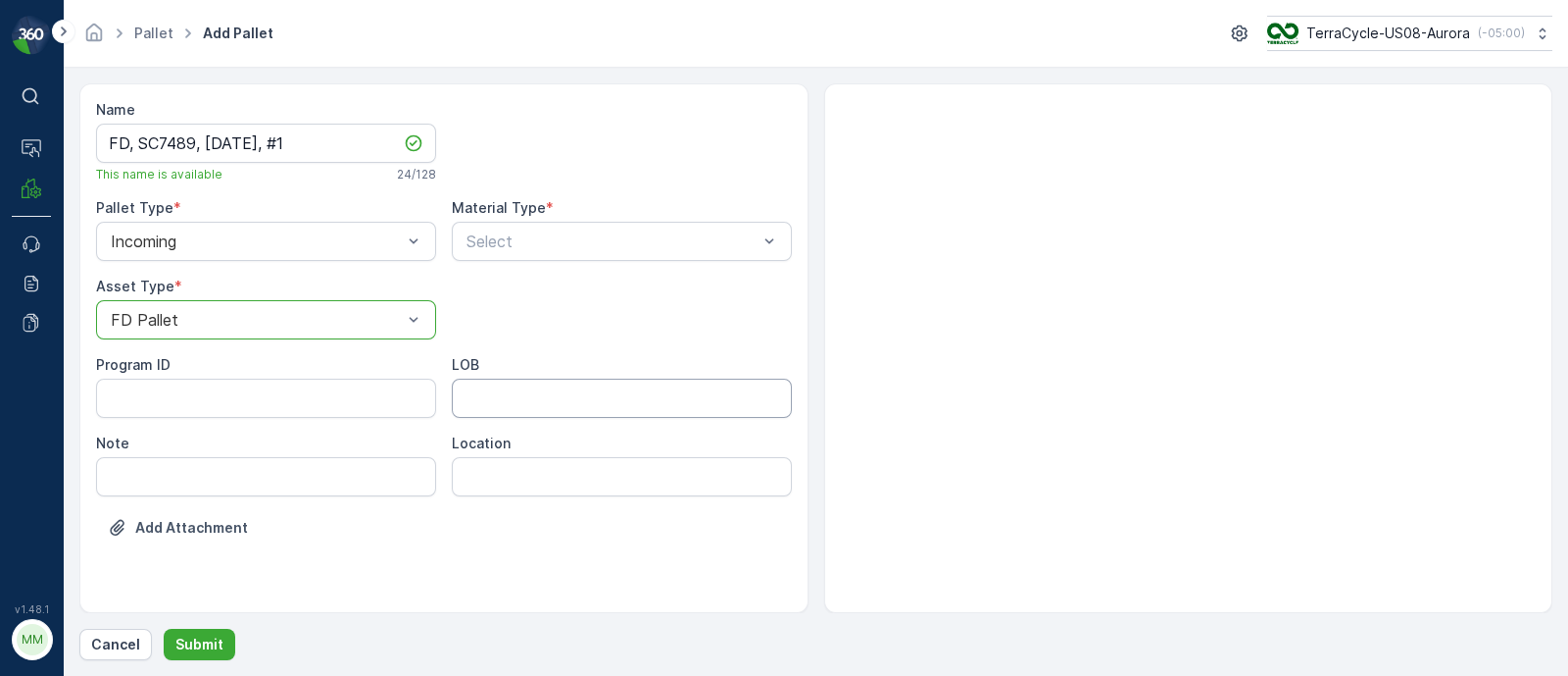
click at [563, 388] on input "LOB" at bounding box center [622, 397] width 340 height 39
type input "MAT"
click at [117, 397] on ID "Program ID" at bounding box center [265, 397] width 340 height 39
paste ID "F-CRW35393"
type ID "F-CRW35393"
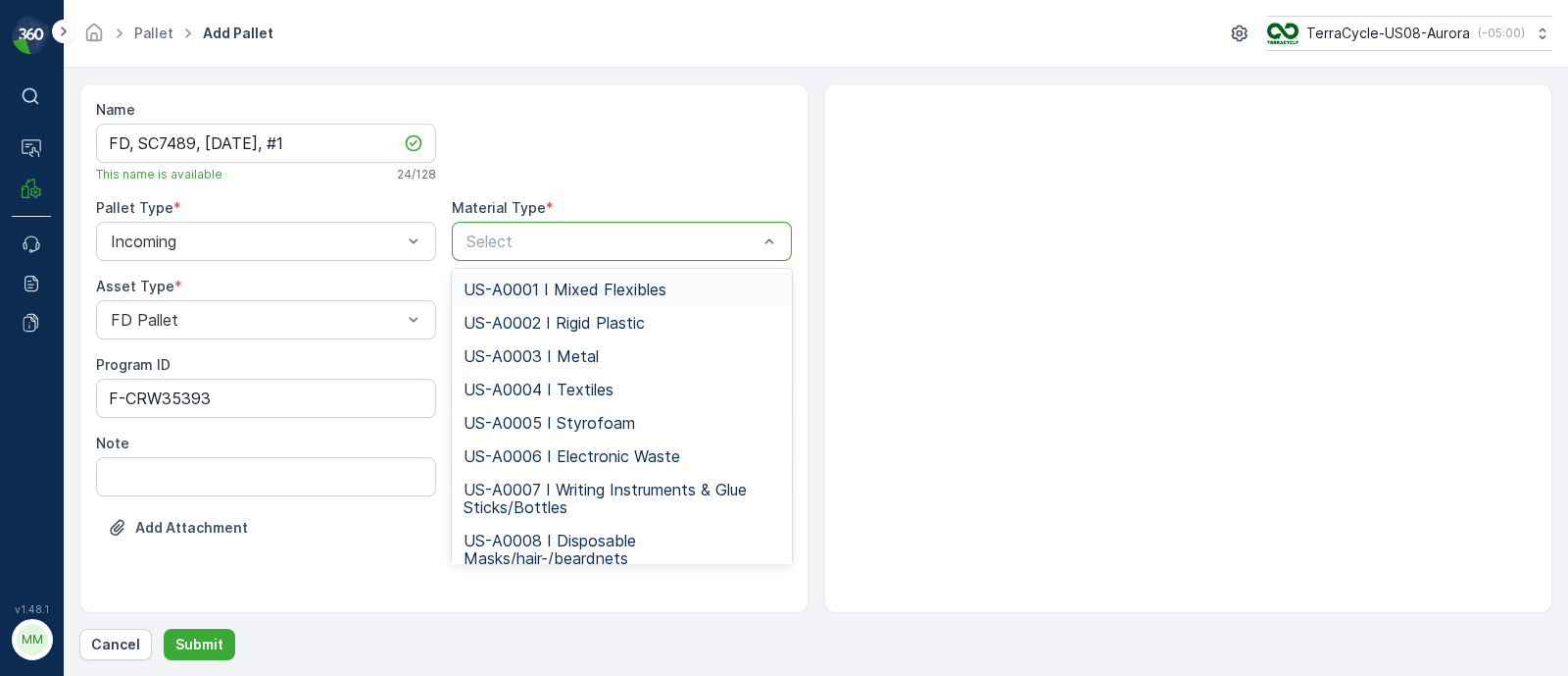
paste input "US-PI0473 I FD Nitrile & Latex Gloves"
type input "US-PI0473 I FD Nitrile & Latex Gloves"
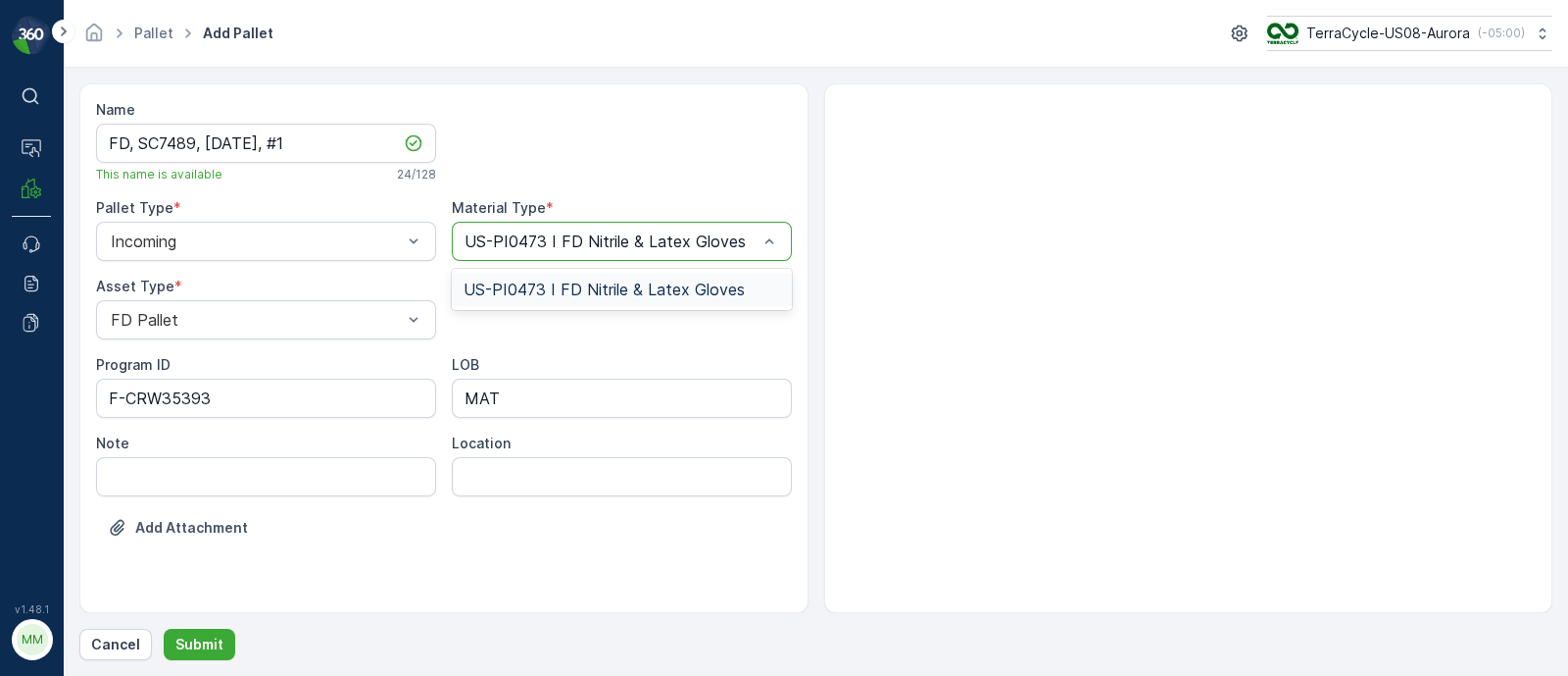
click at [538, 287] on span "US-PI0473 I FD Nitrile & Latex Gloves" at bounding box center [604, 290] width 281 height 18
click at [208, 645] on p "Submit" at bounding box center [200, 644] width 48 height 20
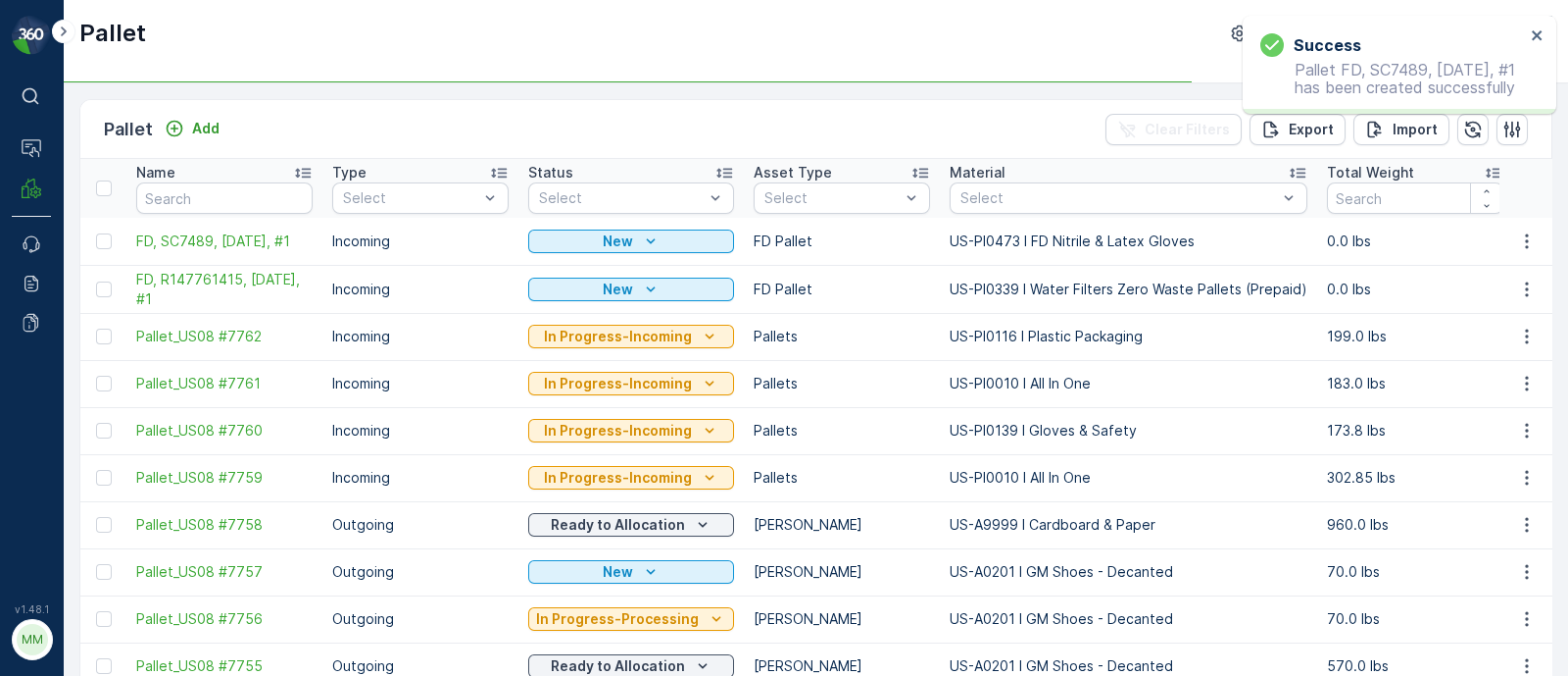
click at [1544, 32] on div "Success Pallet FD, SC7489, 09/02/25, #1 has been created successfully" at bounding box center [1399, 65] width 313 height 98
click at [1534, 32] on icon "close" at bounding box center [1537, 35] width 10 height 10
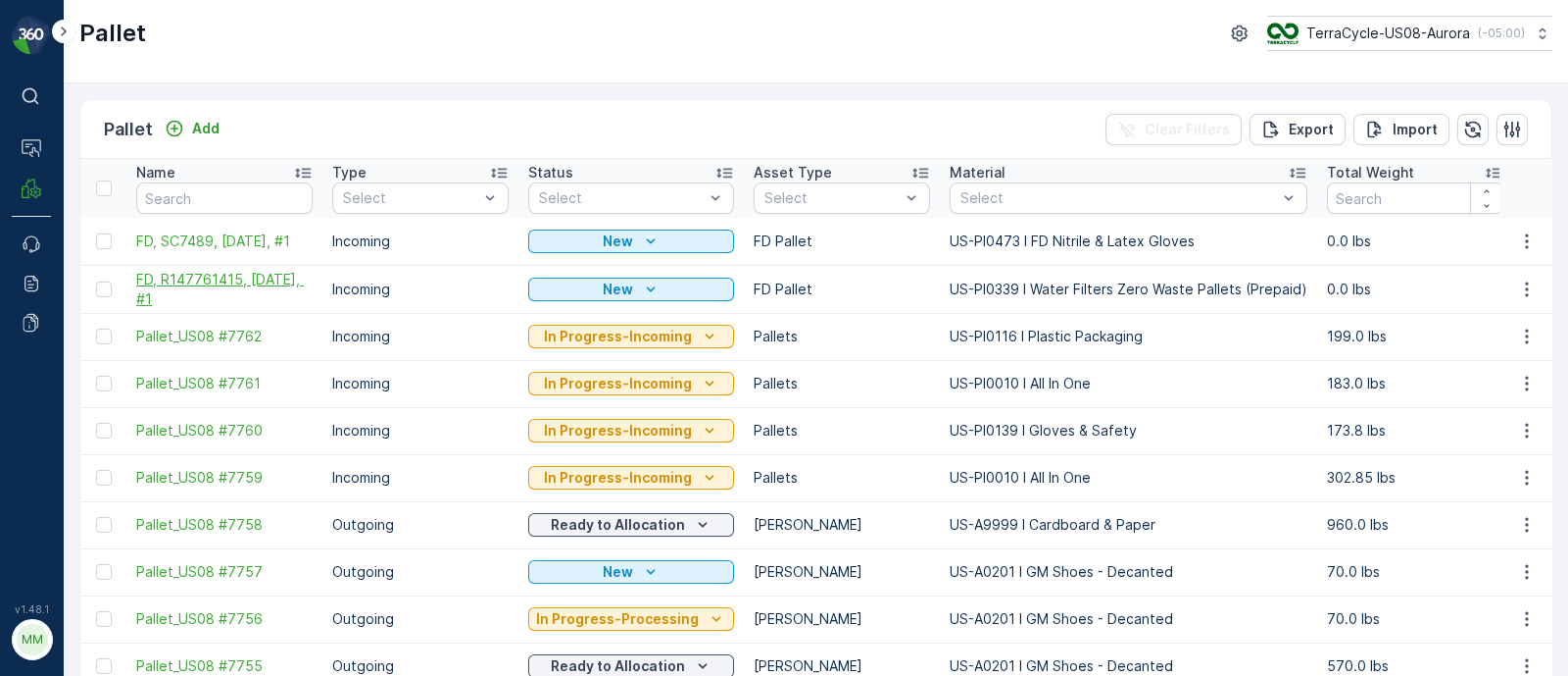
click at [221, 282] on span "FD, R147761415, 08/25/25, #1" at bounding box center [224, 289] width 177 height 39
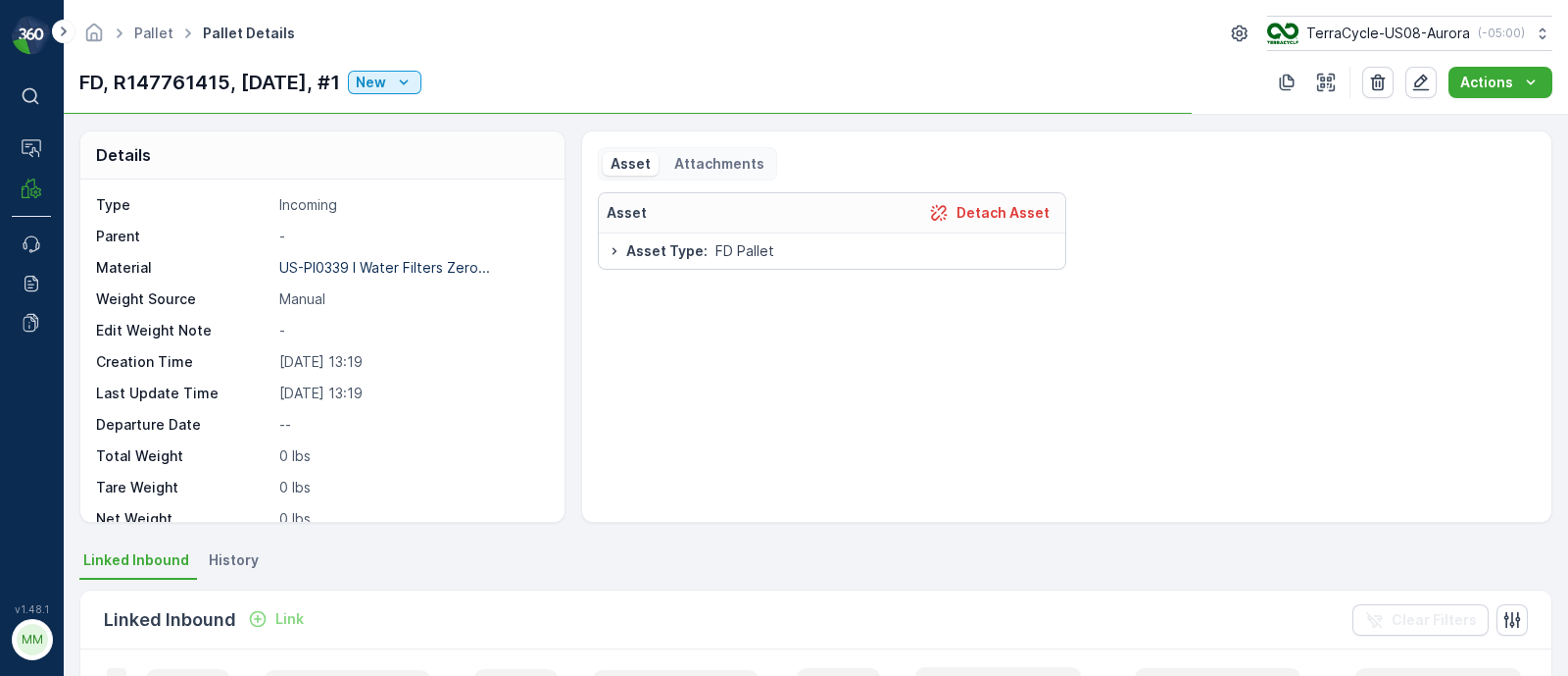
click at [741, 161] on p "Attachments" at bounding box center [720, 164] width 90 height 20
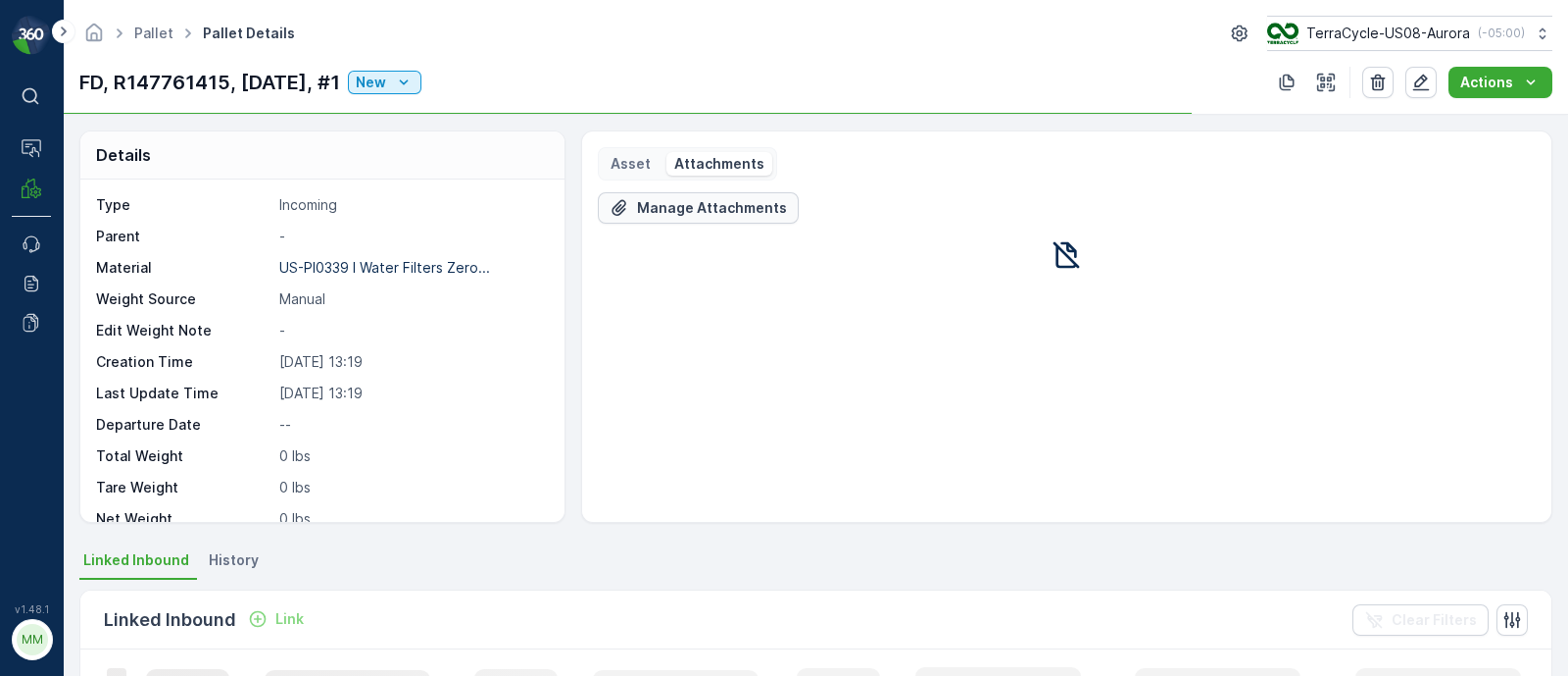
click at [716, 214] on p "Manage Attachments" at bounding box center [712, 208] width 150 height 20
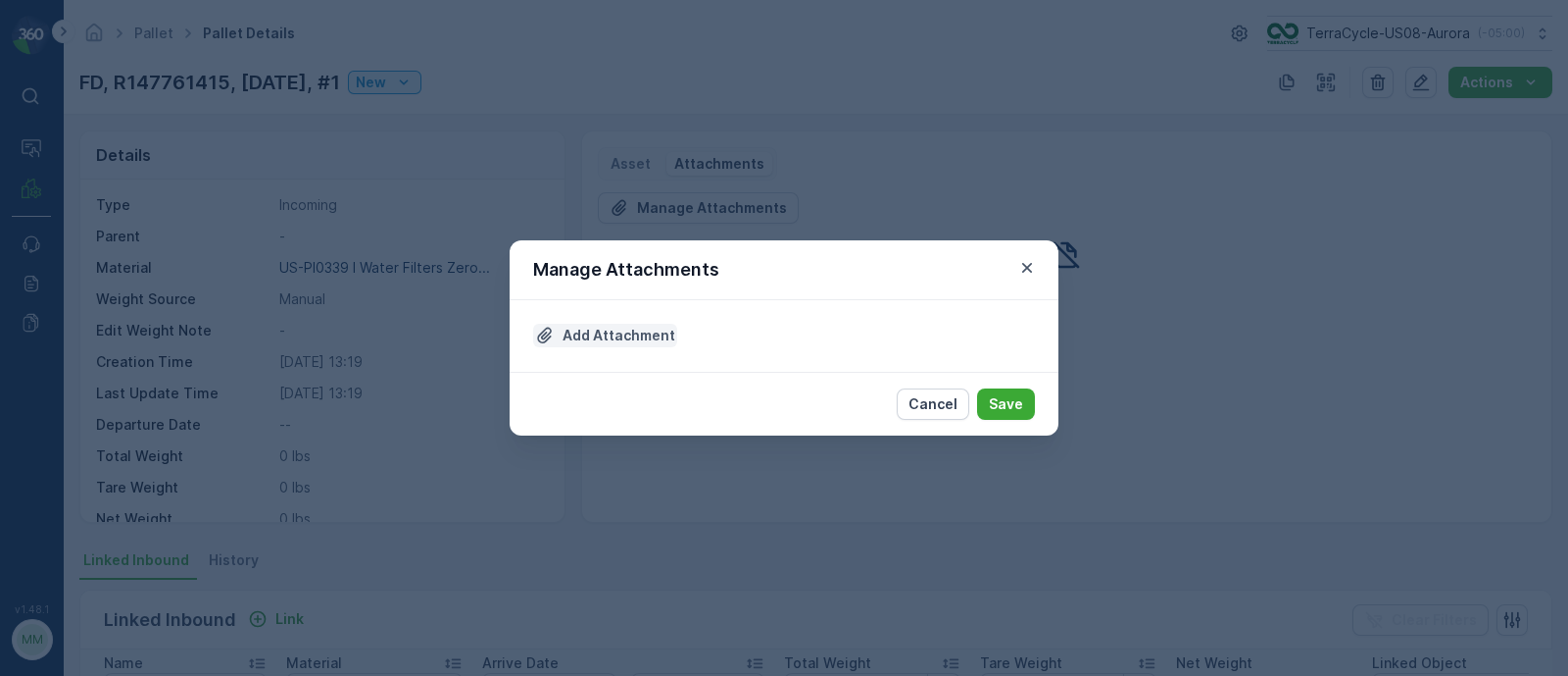
click at [598, 342] on p "Add Attachment" at bounding box center [619, 336] width 113 height 20
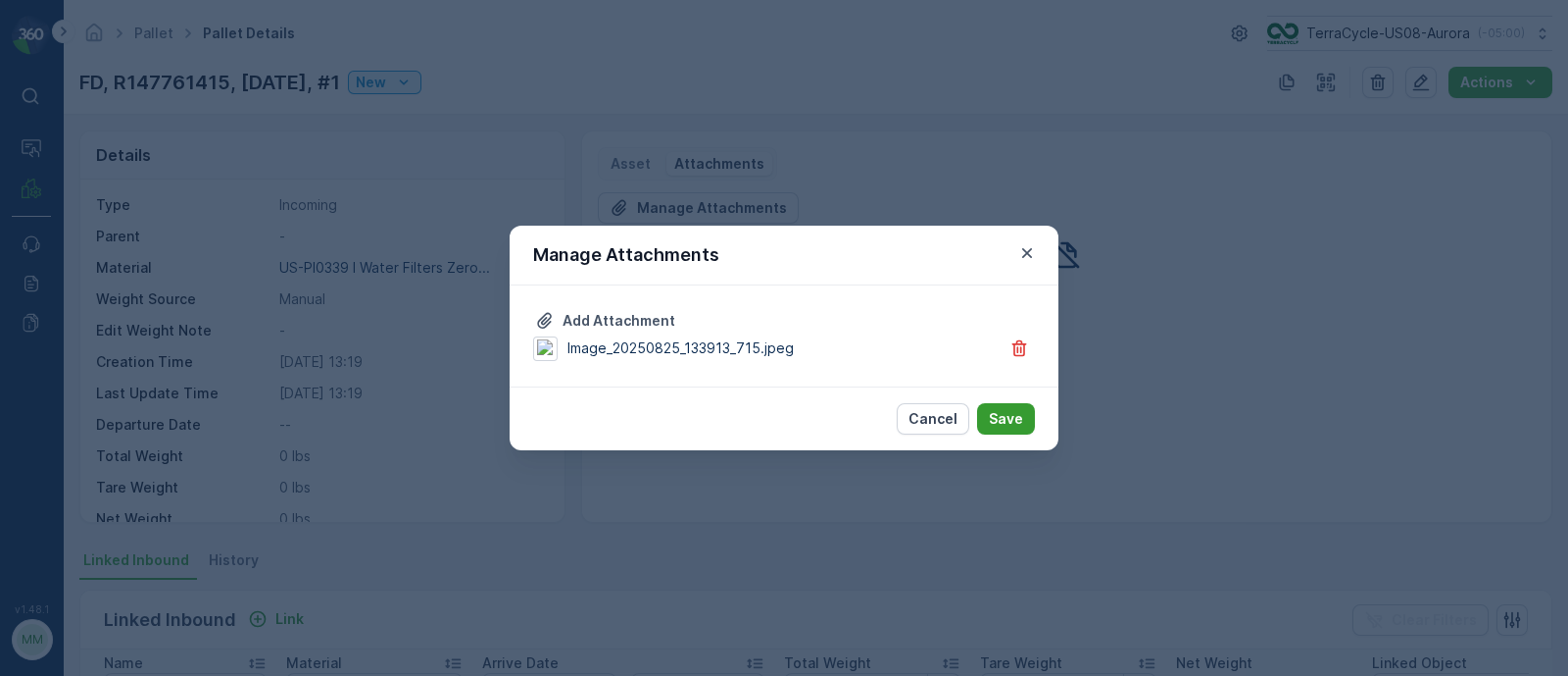
click at [1012, 422] on p "Save" at bounding box center [1006, 418] width 34 height 20
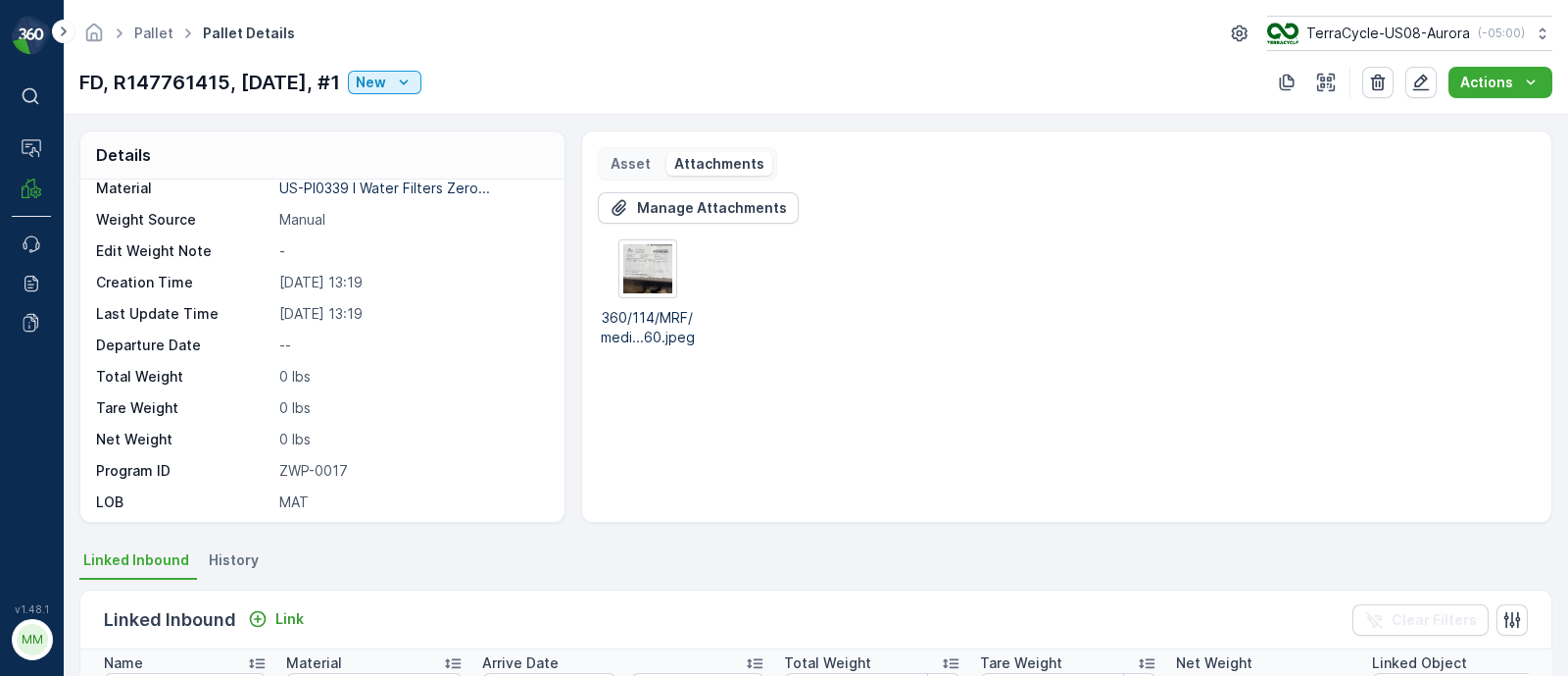
scroll to position [147, 0]
